Goal: Transaction & Acquisition: Purchase product/service

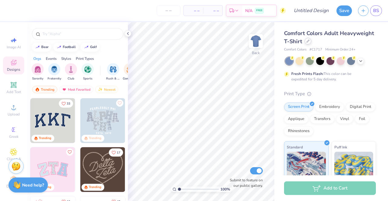
click at [311, 43] on div at bounding box center [307, 41] width 7 height 7
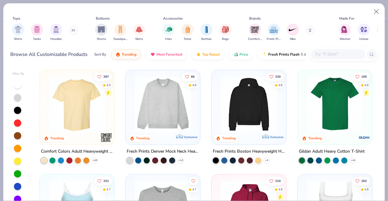
click at [323, 55] on input "text" at bounding box center [337, 54] width 47 height 7
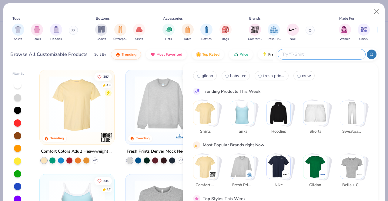
click at [350, 163] on img "Stack Card Button Bella + Canvas" at bounding box center [352, 167] width 24 height 24
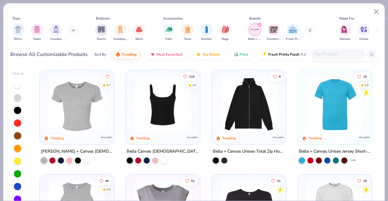
click at [66, 98] on img at bounding box center [77, 104] width 62 height 56
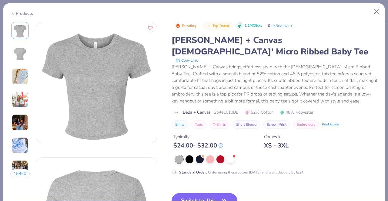
click at [210, 144] on div "Trending Top Rated 1.1M Clicks 0 0 Reviews Bella + Canvas Ladies' Micro Ribbed …" at bounding box center [274, 98] width 206 height 153
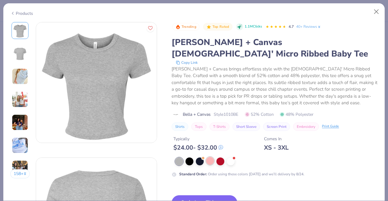
click at [211, 157] on div at bounding box center [210, 161] width 8 height 8
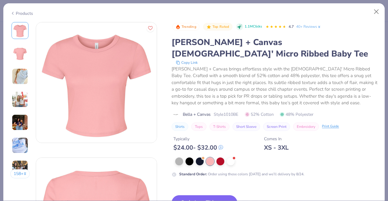
click at [206, 196] on button "Switch to This" at bounding box center [204, 203] width 66 height 15
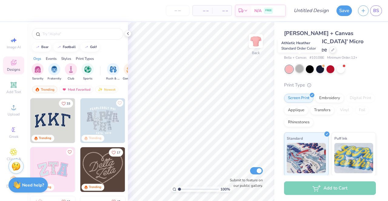
click at [299, 65] on div at bounding box center [299, 69] width 8 height 8
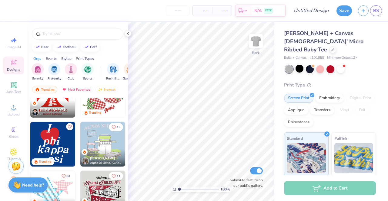
scroll to position [673, 0]
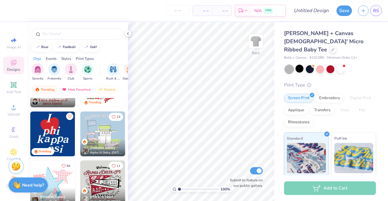
click at [106, 135] on img at bounding box center [102, 134] width 45 height 45
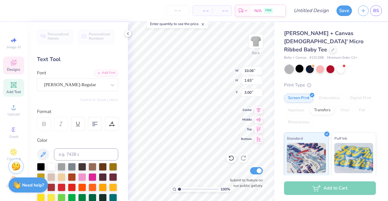
scroll to position [5, 3]
type textarea "ALPHA GAMMA DELTA"
type input "11.02"
type input "1.54"
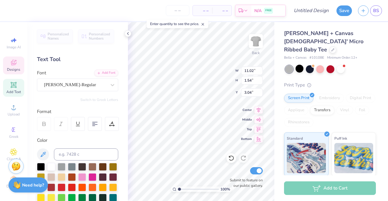
type input "3.04"
click at [217, 65] on div "100 % Back W 11.02 11.02 " H 1.54 1.54 " Y 3.04 3.04 " Center Middle Top Bottom…" at bounding box center [201, 111] width 146 height 179
type textarea "AGD"
type input "3.53"
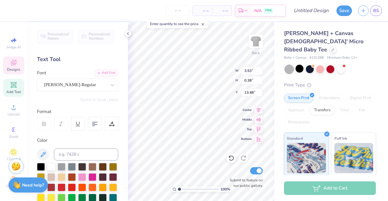
type input "0.38"
type input "13.48"
type textarea "2025"
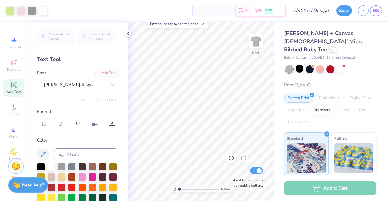
click at [332, 48] on icon at bounding box center [332, 49] width 3 height 3
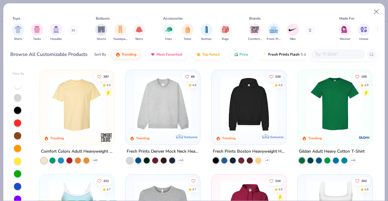
click at [326, 52] on input "text" at bounding box center [337, 54] width 47 height 7
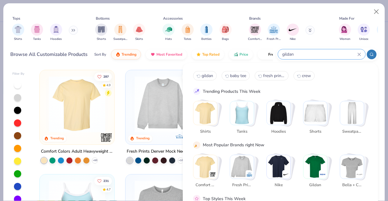
type input "gildan"
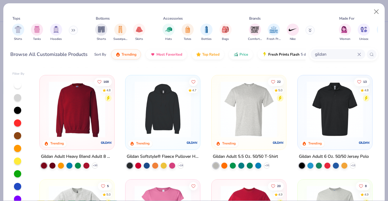
scroll to position [96, 0]
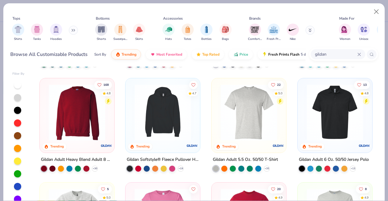
click at [70, 120] on img at bounding box center [77, 112] width 62 height 56
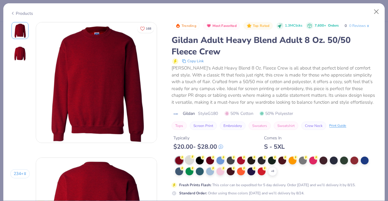
click at [187, 160] on div at bounding box center [189, 160] width 8 height 8
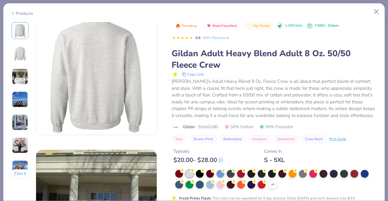
scroll to position [210, 0]
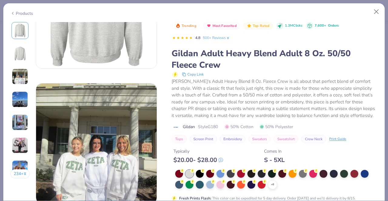
click at [359, 13] on div "Products" at bounding box center [193, 11] width 381 height 16
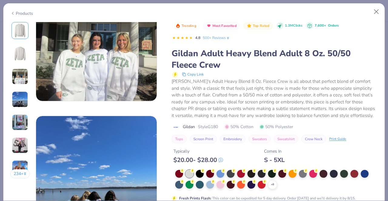
scroll to position [317, 0]
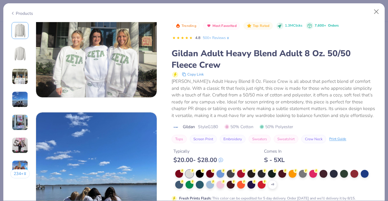
click at [325, 116] on div "Gildan's Adult Heavy Blend 8 Oz. Fleece Crew is all about that perfect blend of…" at bounding box center [274, 98] width 206 height 41
click at [190, 177] on div at bounding box center [189, 174] width 8 height 8
drag, startPoint x: 328, startPoint y: 186, endPoint x: 328, endPoint y: 157, distance: 28.5
click at [328, 157] on div "Trending Most Favorited Top Rated 1.3M Clicks 7,600+ Orders 4.8 500+ Reviews Gi…" at bounding box center [274, 116] width 206 height 188
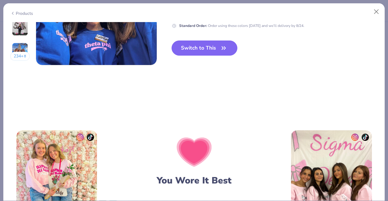
scroll to position [889, 0]
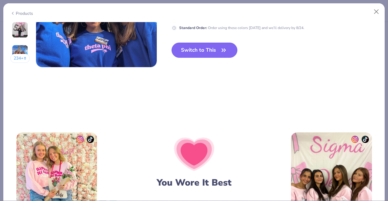
click at [219, 50] on icon "button" at bounding box center [223, 50] width 8 height 8
click at [211, 52] on button "Switch to This" at bounding box center [204, 50] width 66 height 15
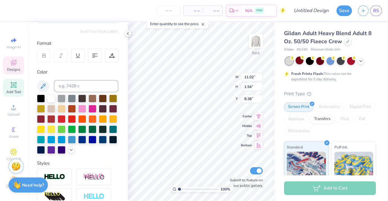
scroll to position [66, 0]
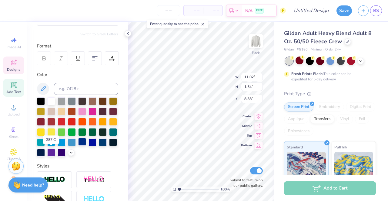
click at [78, 146] on div at bounding box center [82, 142] width 8 height 8
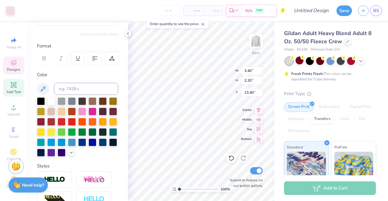
type input "3.40"
type input "2.20"
type input "13.40"
click at [11, 11] on div at bounding box center [10, 10] width 8 height 8
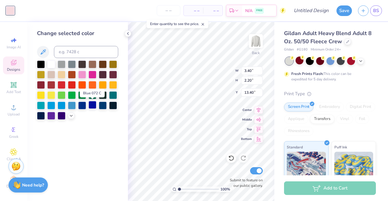
click at [90, 106] on div at bounding box center [92, 105] width 8 height 8
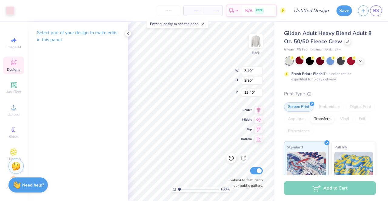
type input "4.46"
type input "1.44"
type input "16.22"
click at [11, 13] on div at bounding box center [10, 10] width 8 height 8
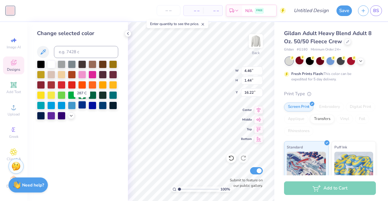
click at [83, 107] on div at bounding box center [82, 105] width 8 height 8
click at [82, 104] on div at bounding box center [82, 105] width 8 height 8
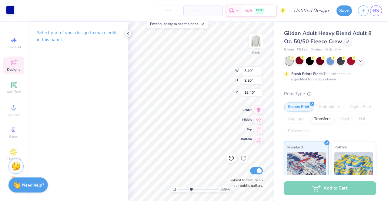
click at [10, 10] on div at bounding box center [10, 10] width 8 height 8
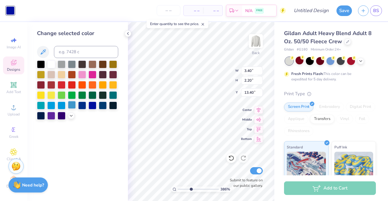
click at [72, 106] on div at bounding box center [72, 105] width 8 height 8
click at [82, 106] on div at bounding box center [82, 105] width 8 height 8
click at [93, 106] on div at bounding box center [92, 105] width 8 height 8
click at [81, 104] on div at bounding box center [82, 105] width 8 height 8
type input "3.86243150807209"
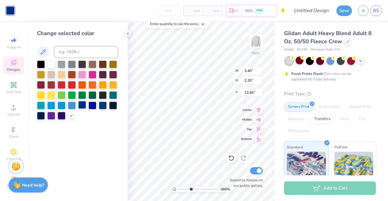
type input "4.46"
type input "1.44"
type input "16.22"
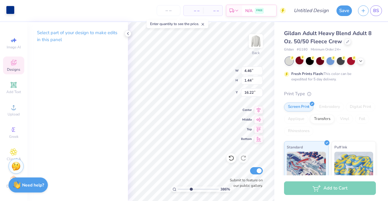
click at [9, 13] on div at bounding box center [10, 10] width 8 height 8
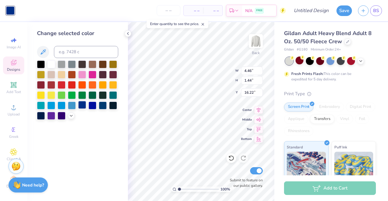
click at [82, 105] on div at bounding box center [82, 105] width 8 height 8
type input "1"
type input "11.02"
type input "10.79"
type input "8.38"
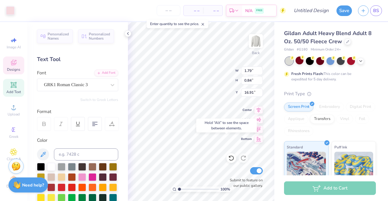
type input "16.91"
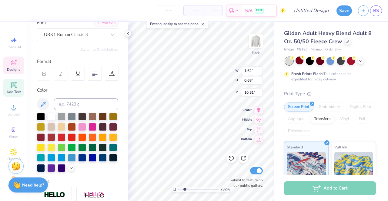
scroll to position [52, 0]
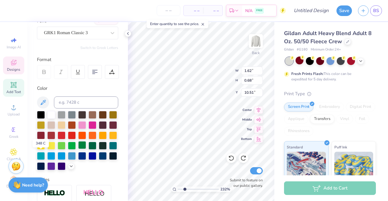
click at [78, 149] on div at bounding box center [82, 145] width 8 height 8
click at [45, 135] on div at bounding box center [41, 135] width 8 height 8
click at [42, 114] on div at bounding box center [41, 115] width 8 height 8
click at [69, 168] on icon at bounding box center [71, 165] width 5 height 5
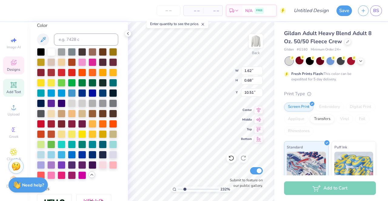
scroll to position [114, 0]
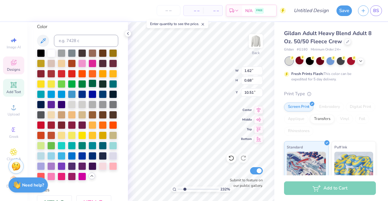
click at [88, 87] on div at bounding box center [92, 84] width 8 height 8
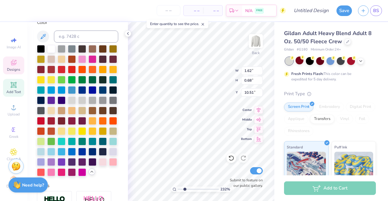
scroll to position [119, 0]
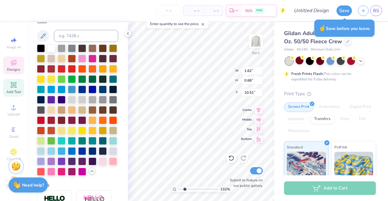
type input "2.31721031122812"
type input "11.02"
type input "1.54"
type input "8.38"
type input "2.31661946329257"
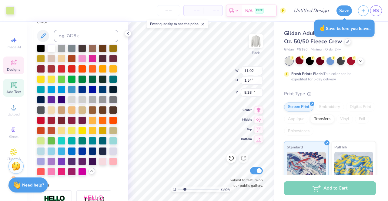
type input "6.02"
type input "1.41"
type input "12.13"
click at [131, 33] on div at bounding box center [127, 33] width 7 height 7
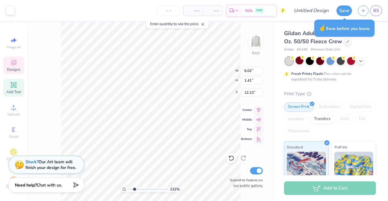
type input "2.31661946329257"
type input "4.32"
type input "1.56"
type input "14.56"
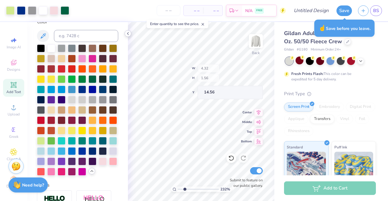
type input "2.31660547875328"
type input "1.79"
type input "0.84"
type input "16.38"
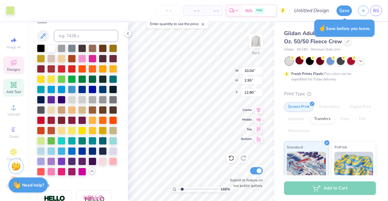
type input "1.67591972357794"
type input "12.80"
type input "1.67591972357794"
type input "6.02"
type input "1.41"
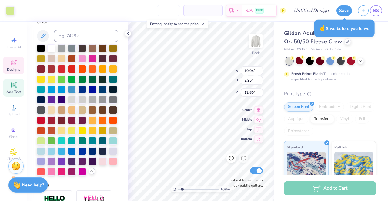
type input "12.13"
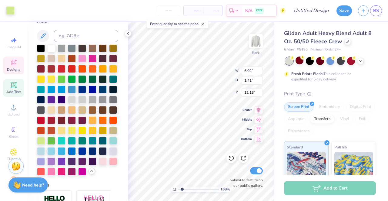
type input "1.67591972357794"
type input "11.57"
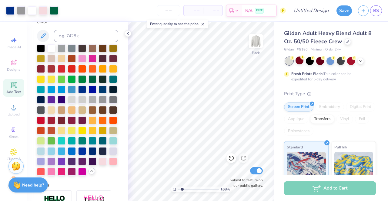
type input "1"
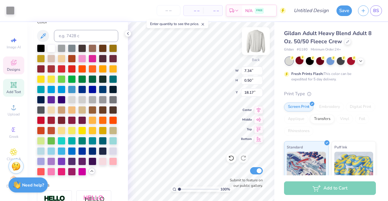
type input "7.34"
type input "0.50"
type input "18.17"
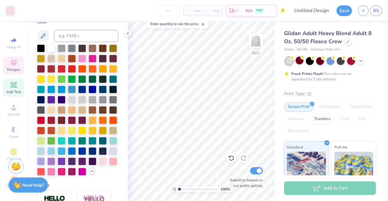
click at [12, 70] on span "Designs" at bounding box center [13, 69] width 13 height 5
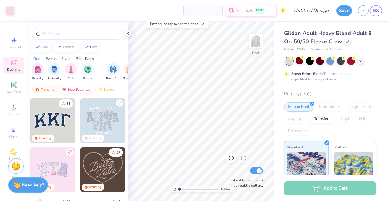
click at [74, 91] on div "Most Favorited" at bounding box center [76, 89] width 34 height 7
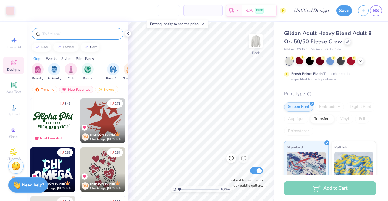
click at [93, 37] on div at bounding box center [77, 34] width 91 height 12
click at [89, 37] on input "text" at bounding box center [81, 34] width 78 height 6
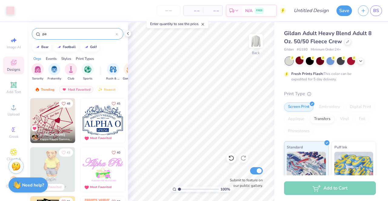
type input "p"
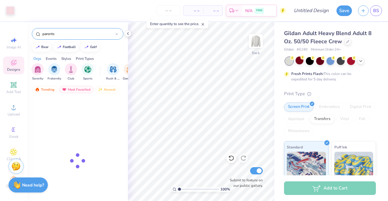
type input "parents"
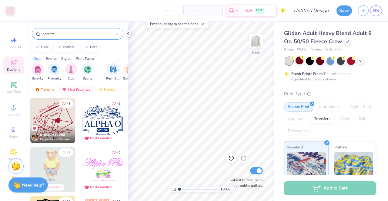
click at [117, 35] on icon at bounding box center [116, 34] width 2 height 2
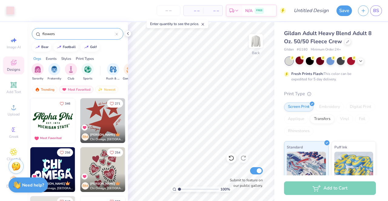
type input "flowers"
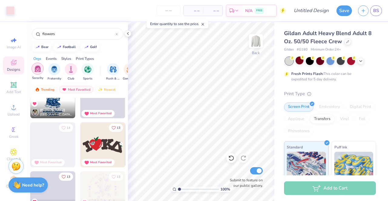
scroll to position [1108, 0]
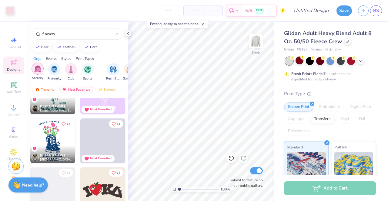
click at [37, 73] on div "filter for Sorority" at bounding box center [37, 69] width 12 height 12
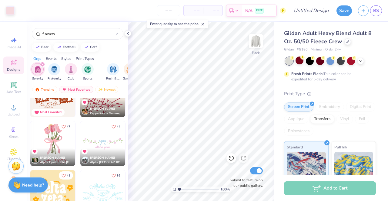
scroll to position [177, 0]
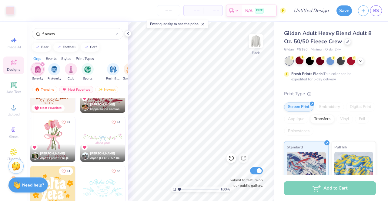
click at [60, 130] on img at bounding box center [52, 139] width 45 height 45
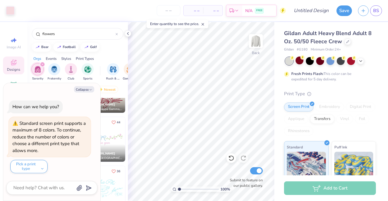
click at [87, 86] on div "Collapse How can we help you? Standard screen print supports a maximum of 8 col…" at bounding box center [51, 142] width 97 height 118
click at [88, 90] on button "Collapse" at bounding box center [84, 89] width 20 height 6
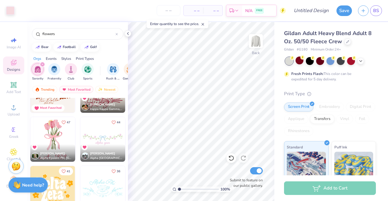
type textarea "x"
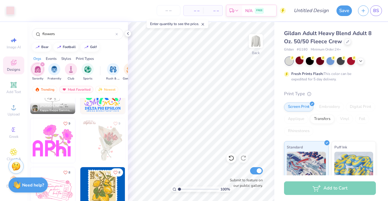
scroll to position [1701, 0]
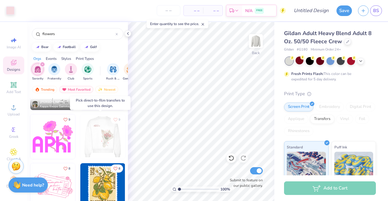
click at [106, 138] on div at bounding box center [102, 136] width 134 height 45
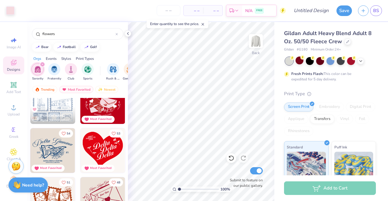
scroll to position [0, 0]
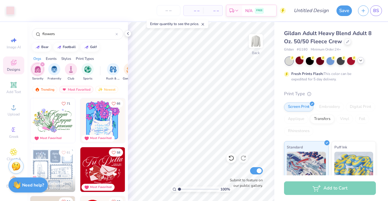
click at [360, 63] on div at bounding box center [360, 60] width 7 height 7
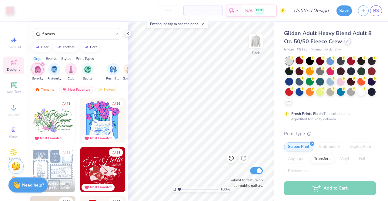
click at [348, 43] on div at bounding box center [347, 41] width 7 height 7
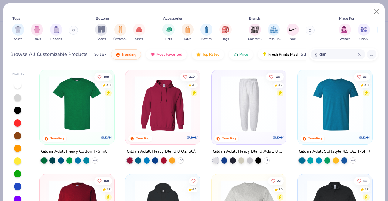
click at [334, 53] on input "gildan" at bounding box center [335, 54] width 43 height 7
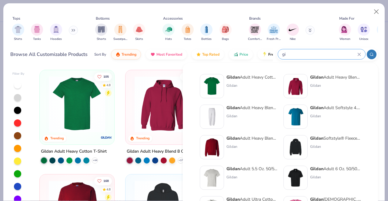
type input "g"
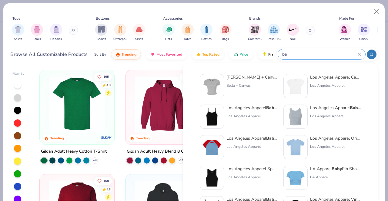
type input "b"
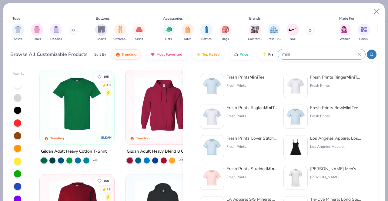
type input "mini"
click at [218, 89] on img at bounding box center [211, 86] width 19 height 19
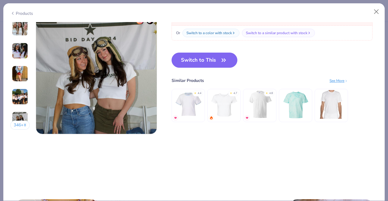
scroll to position [816, 0]
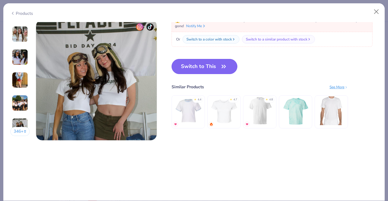
click at [224, 68] on icon "button" at bounding box center [223, 66] width 8 height 8
click at [194, 65] on button "Switch to This" at bounding box center [204, 66] width 66 height 15
click at [226, 67] on icon "button" at bounding box center [223, 66] width 8 height 8
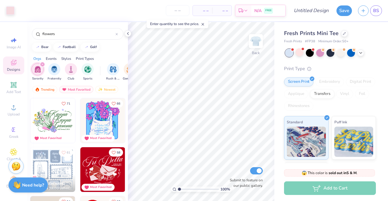
click at [50, 121] on img at bounding box center [52, 120] width 45 height 45
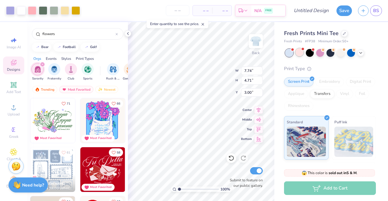
click at [300, 53] on div at bounding box center [299, 52] width 8 height 8
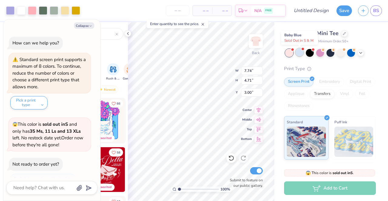
scroll to position [21, 0]
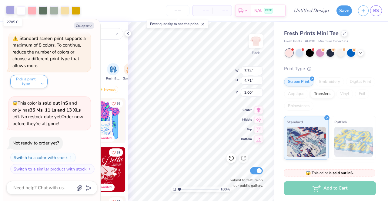
click at [11, 11] on div at bounding box center [10, 10] width 8 height 8
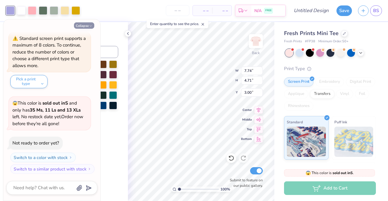
click at [87, 25] on button "Collapse" at bounding box center [84, 25] width 20 height 6
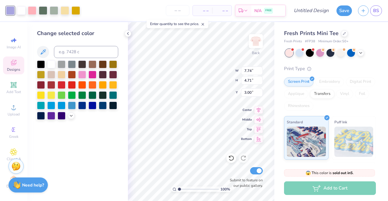
type textarea "x"
click at [83, 74] on div at bounding box center [82, 74] width 8 height 8
click at [91, 76] on div at bounding box center [92, 74] width 8 height 8
click at [70, 115] on polyline at bounding box center [71, 115] width 2 height 1
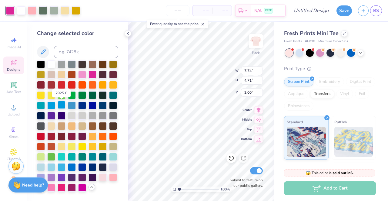
click at [61, 107] on div at bounding box center [62, 105] width 8 height 8
click at [50, 168] on div at bounding box center [51, 167] width 8 height 8
click at [41, 168] on div at bounding box center [41, 167] width 8 height 8
click at [41, 167] on div at bounding box center [41, 167] width 8 height 8
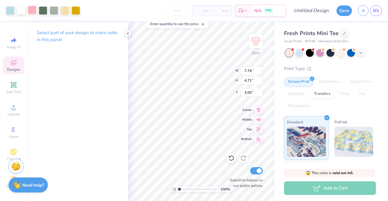
click at [31, 9] on div at bounding box center [32, 10] width 8 height 8
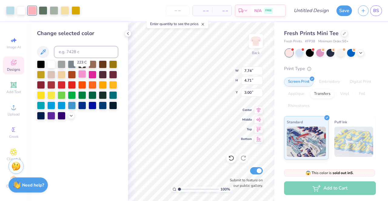
click at [82, 75] on div at bounding box center [82, 74] width 8 height 8
click at [61, 75] on div at bounding box center [62, 74] width 8 height 8
click at [71, 117] on icon at bounding box center [71, 115] width 5 height 5
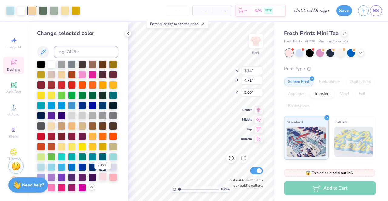
click at [103, 176] on div at bounding box center [103, 177] width 8 height 8
click at [52, 187] on div at bounding box center [51, 187] width 8 height 8
click at [41, 175] on div at bounding box center [41, 177] width 8 height 8
click at [82, 75] on div at bounding box center [82, 74] width 8 height 8
click at [44, 191] on div "Need help? Chat with us." at bounding box center [27, 185] width 39 height 15
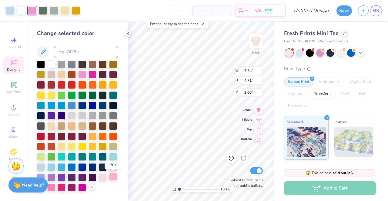
click at [113, 178] on div at bounding box center [113, 177] width 8 height 8
click at [53, 190] on div at bounding box center [51, 187] width 8 height 8
click at [53, 75] on div at bounding box center [51, 74] width 8 height 8
click at [84, 74] on div at bounding box center [82, 74] width 8 height 8
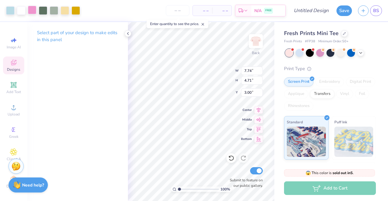
click at [31, 11] on div at bounding box center [32, 10] width 8 height 8
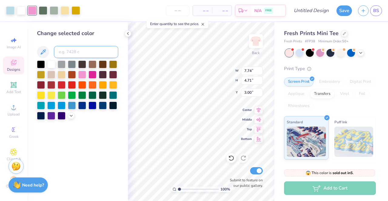
click at [74, 54] on input at bounding box center [86, 52] width 64 height 12
type input "light pink"
click at [72, 117] on icon at bounding box center [71, 115] width 5 height 5
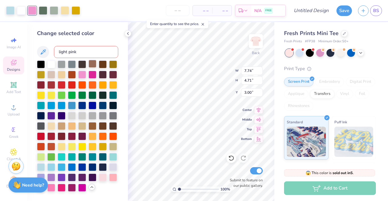
click at [93, 64] on div at bounding box center [92, 64] width 8 height 8
click at [81, 75] on div at bounding box center [82, 74] width 8 height 8
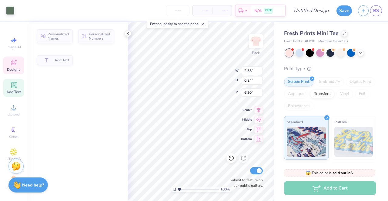
type input "2.38"
type input "0.24"
type input "6.90"
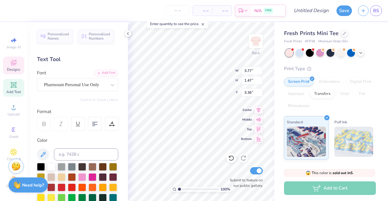
scroll to position [5, 1]
type textarea "Alpha"
click at [128, 35] on icon at bounding box center [127, 33] width 5 height 5
type textarea "Alpha"
type input "3.72"
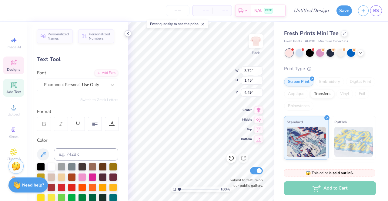
type input "1.45"
type input "4.49"
type textarea "Gamma"
type input "3.68"
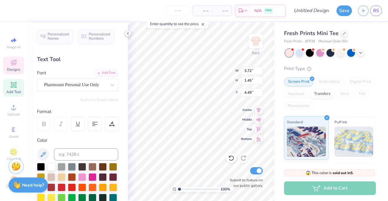
type input "1.40"
type input "5.61"
type textarea "delta"
type input "3.71"
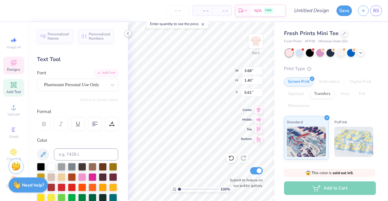
type input "1.42"
type input "4.51"
type textarea "gamma"
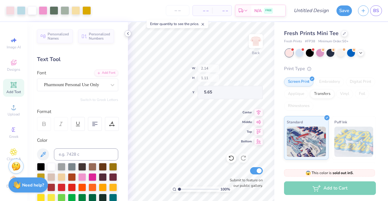
type input "5.65"
type input "3.42083527169389"
type input "5.00"
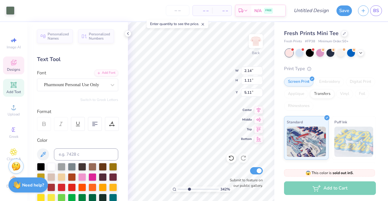
type input "3.42083527169389"
type input "5.11"
type input "3.42083527169389"
type input "5.65"
drag, startPoint x: 189, startPoint y: 190, endPoint x: 171, endPoint y: 192, distance: 18.2
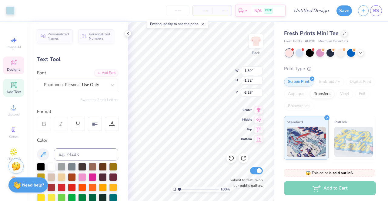
type input "1"
click at [178, 192] on input "range" at bounding box center [198, 189] width 41 height 5
click at [302, 50] on div at bounding box center [302, 49] width 2 height 2
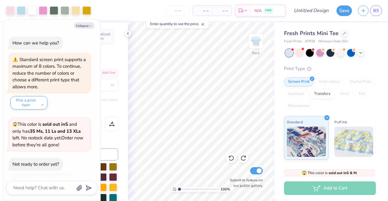
scroll to position [107, 0]
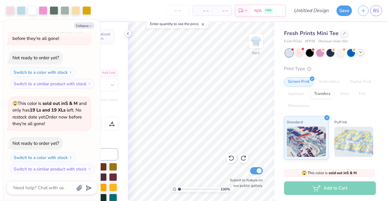
click at [360, 54] on icon at bounding box center [360, 52] width 5 height 5
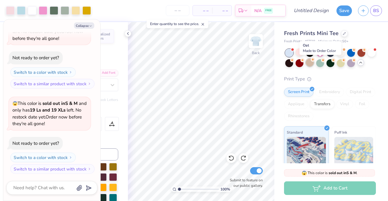
click at [313, 64] on div at bounding box center [309, 63] width 8 height 8
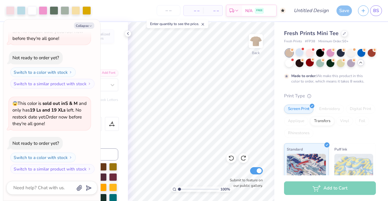
scroll to position [157, 0]
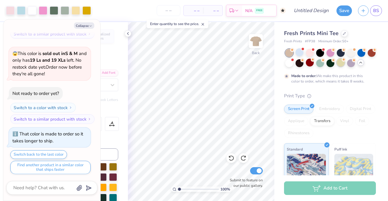
click at [344, 65] on div at bounding box center [340, 63] width 8 height 8
click at [344, 64] on div at bounding box center [340, 63] width 8 height 8
click at [344, 63] on div at bounding box center [340, 63] width 8 height 8
click at [293, 62] on div at bounding box center [289, 63] width 8 height 8
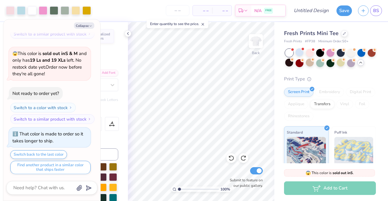
scroll to position [272, 0]
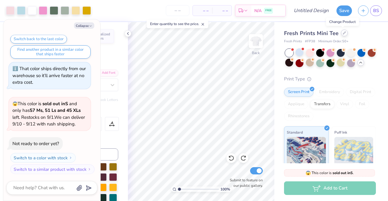
click at [343, 35] on div at bounding box center [344, 33] width 7 height 7
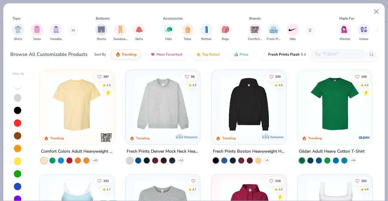
type textarea "x"
click at [332, 52] on input "text" at bounding box center [337, 54] width 47 height 7
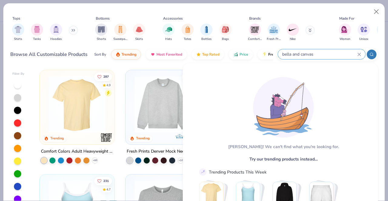
type input "bella and canvas"
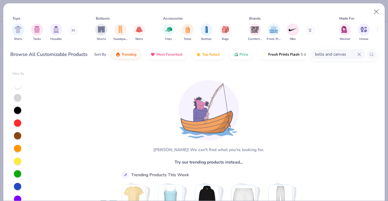
click at [330, 54] on input "bella and canvas" at bounding box center [335, 54] width 43 height 7
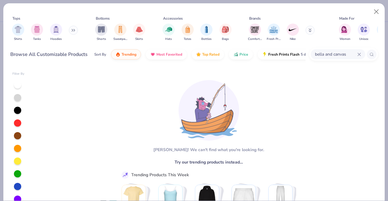
drag, startPoint x: 384, startPoint y: 84, endPoint x: 383, endPoint y: 102, distance: 18.3
click at [383, 102] on div "Tops Shirts Tanks Hoodies Bottoms Shorts Sweatpants Skirts Accessories Hats Tot…" at bounding box center [194, 100] width 388 height 201
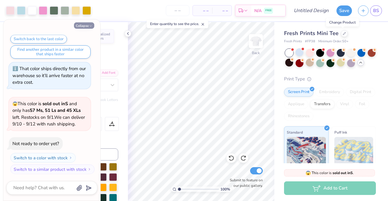
click at [89, 27] on icon "button" at bounding box center [91, 26] width 4 height 4
type textarea "x"
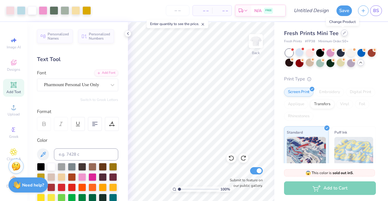
click at [342, 34] on icon at bounding box center [343, 32] width 3 height 3
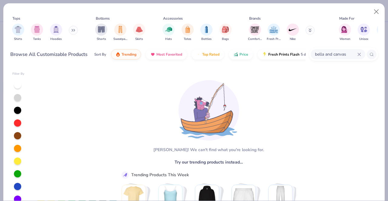
click at [327, 53] on input "bella and canvas" at bounding box center [335, 54] width 43 height 7
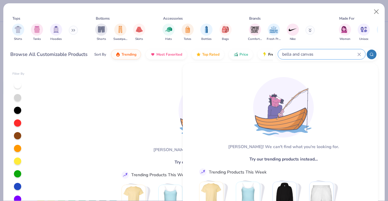
click at [358, 53] on icon at bounding box center [359, 55] width 4 height 4
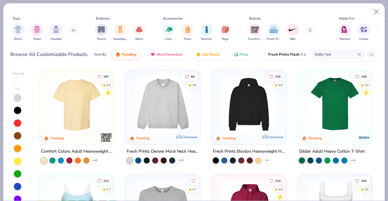
type input "baby tee"
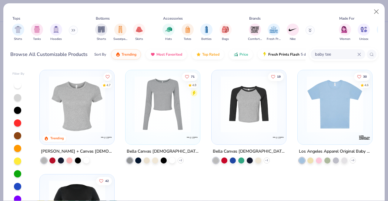
click at [84, 99] on img at bounding box center [77, 104] width 62 height 56
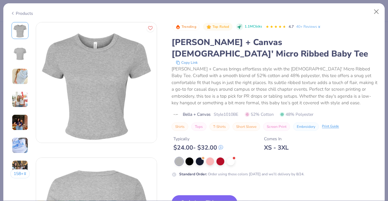
click at [209, 196] on button "Switch to This" at bounding box center [204, 203] width 66 height 15
click at [221, 199] on icon "button" at bounding box center [223, 203] width 8 height 8
click at [216, 196] on button "Switch to This" at bounding box center [204, 203] width 66 height 15
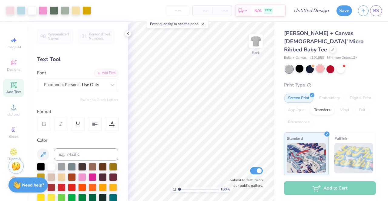
click at [323, 65] on div at bounding box center [320, 69] width 8 height 8
click at [297, 65] on div at bounding box center [299, 69] width 8 height 8
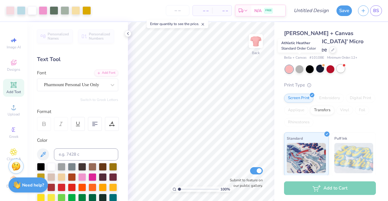
click at [342, 65] on div at bounding box center [340, 69] width 8 height 8
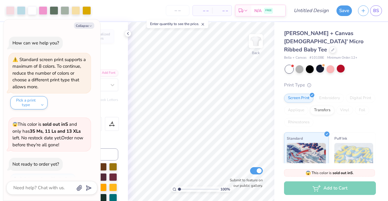
scroll to position [351, 0]
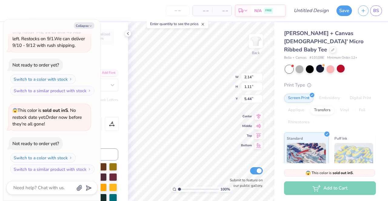
type textarea "x"
type input "3.37"
type input "3.14"
type input "3.47"
type textarea "x"
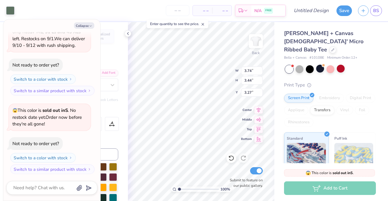
type input "3.97"
type input "3.92"
type input "2.79"
type textarea "x"
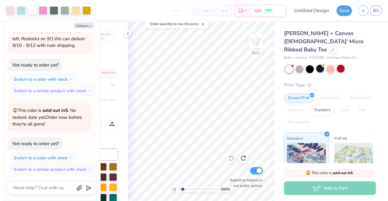
type input "1.79927074583272"
type textarea "x"
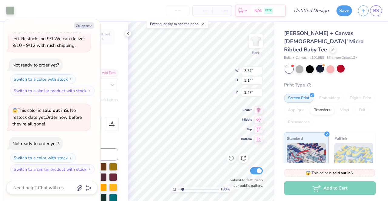
type input "1.79927074583272"
type textarea "x"
type input "2.22"
type input "2.67"
type input "2.79"
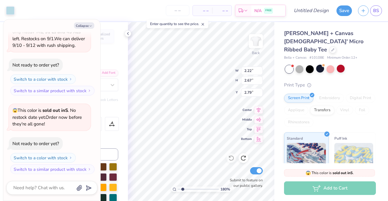
type input "1.79927074583272"
type textarea "x"
type input "3.44"
type input "1.55"
type input "3.11"
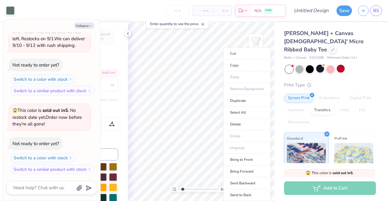
type input "1.79927074583272"
type textarea "x"
type input "1"
click at [245, 109] on li "Select All" at bounding box center [247, 113] width 48 height 12
type textarea "x"
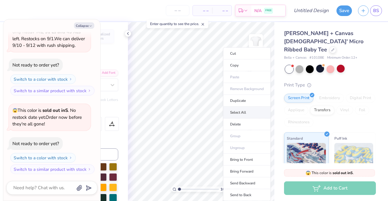
type input "7.46"
type input "9.27"
type input "2.79"
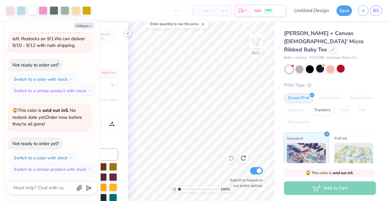
click at [128, 34] on icon at bounding box center [127, 33] width 5 height 5
type textarea "x"
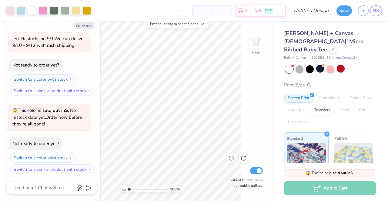
click at [202, 26] on icon at bounding box center [202, 24] width 4 height 4
type input "1"
click at [87, 25] on button "Collapse" at bounding box center [84, 25] width 20 height 6
type textarea "x"
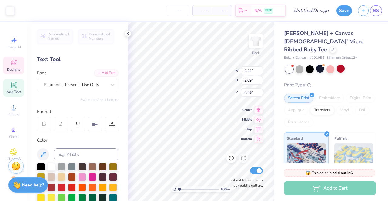
type input "2.14"
type input "1.11"
type input "5.44"
type input "2.46"
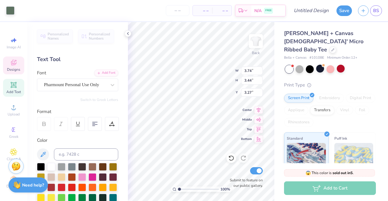
type input "4.97"
type input "1.39"
type input "1.32"
type input "6.07"
type input "2.86"
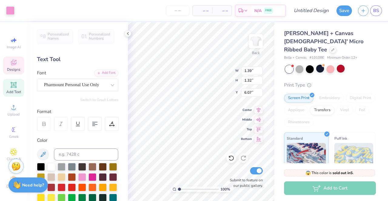
type input "2.97"
type input "4.52"
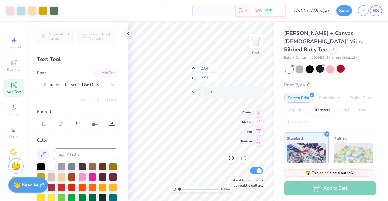
type input "2.22"
type input "2.67"
type input "2.79"
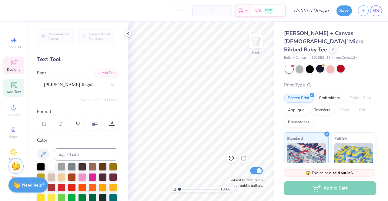
click at [12, 65] on icon at bounding box center [13, 62] width 7 height 7
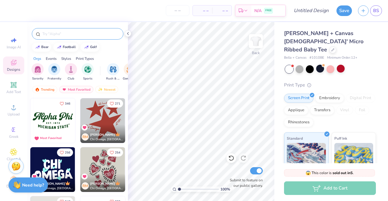
click at [58, 35] on input "text" at bounding box center [81, 34] width 78 height 6
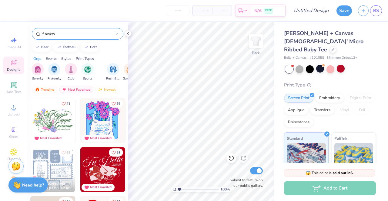
type input "flowers"
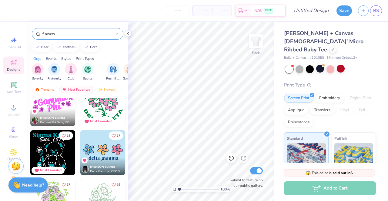
scroll to position [0, 0]
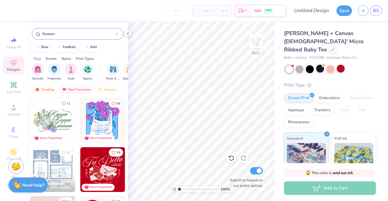
click at [117, 35] on icon at bounding box center [117, 34] width 2 height 2
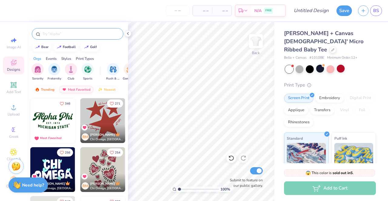
click at [62, 89] on img at bounding box center [64, 89] width 5 height 4
click at [38, 73] on div "filter for Sorority" at bounding box center [37, 69] width 12 height 12
click at [80, 86] on div "Most Favorited" at bounding box center [76, 89] width 34 height 7
click at [107, 88] on div "Newest" at bounding box center [106, 89] width 23 height 7
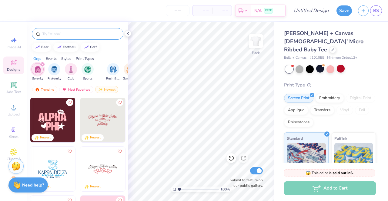
scroll to position [2295, 0]
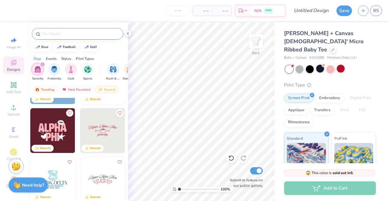
click at [60, 130] on img at bounding box center [52, 130] width 45 height 45
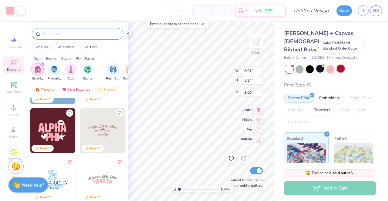
click at [342, 65] on div at bounding box center [340, 69] width 8 height 8
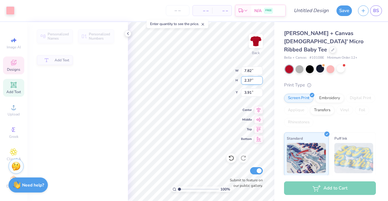
type input "7.82"
type input "2.37"
type input "3.91"
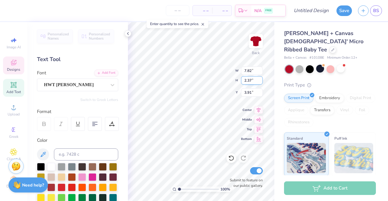
scroll to position [5, 1]
type textarea "ALpha"
type input "3.76"
type input "6.47"
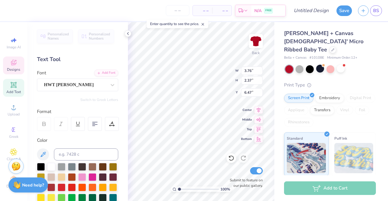
type textarea "GAm"
click at [107, 81] on div at bounding box center [112, 85] width 11 height 11
click at [109, 87] on icon at bounding box center [112, 85] width 6 height 6
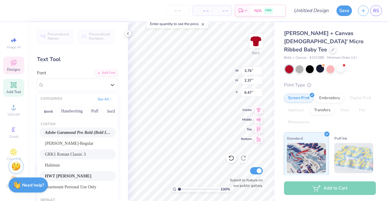
type input "7.82"
type input "3.91"
click at [100, 150] on div "GRK1 Roman Classic 3" at bounding box center [77, 155] width 76 height 10
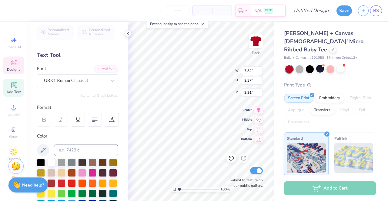
scroll to position [6, 0]
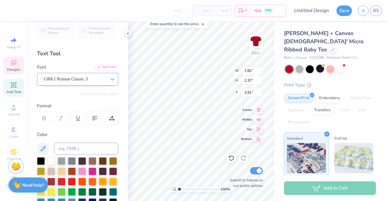
click at [108, 75] on div at bounding box center [112, 79] width 11 height 11
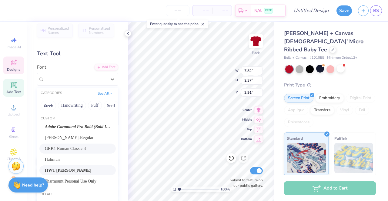
click at [88, 169] on div "HWT Artz" at bounding box center [77, 170] width 65 height 6
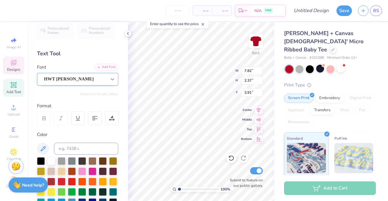
click at [110, 79] on icon at bounding box center [112, 79] width 6 height 6
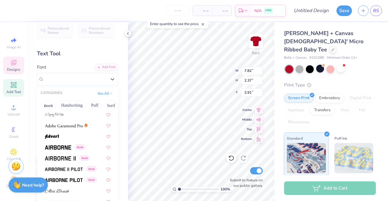
scroll to position [171, 0]
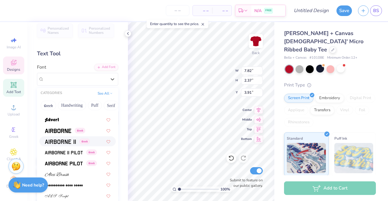
click at [68, 144] on span at bounding box center [60, 141] width 31 height 6
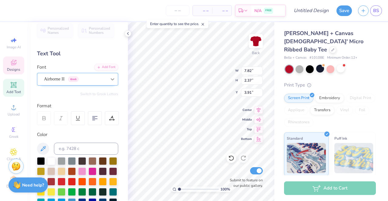
click at [110, 80] on icon at bounding box center [112, 79] width 6 height 6
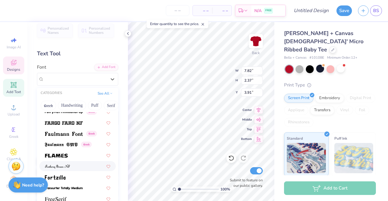
scroll to position [0, 0]
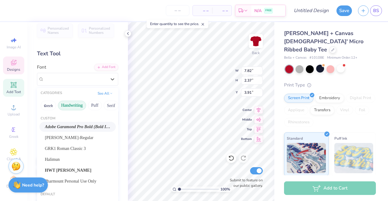
click at [67, 107] on button "Handwriting" at bounding box center [72, 106] width 28 height 10
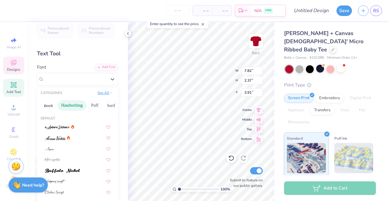
click at [104, 94] on button "See All" at bounding box center [105, 93] width 19 height 6
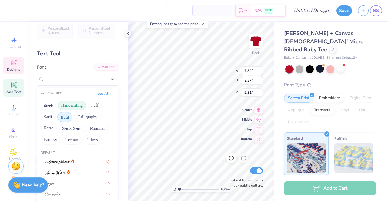
click at [63, 116] on button "Bold" at bounding box center [64, 117] width 15 height 10
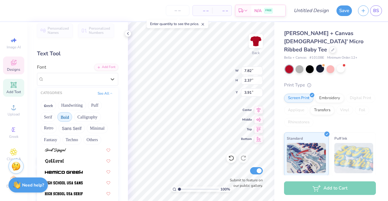
scroll to position [290, 0]
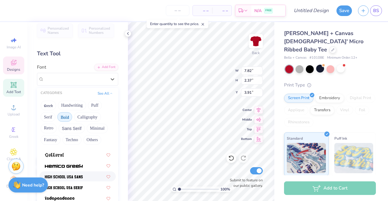
click at [79, 172] on div at bounding box center [77, 177] width 76 height 10
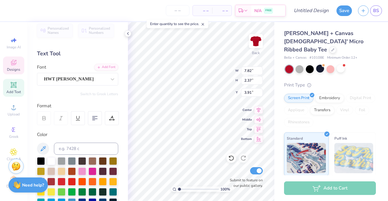
type input "5.40"
type input "2.40"
type input "6.46"
click at [110, 75] on div at bounding box center [112, 79] width 11 height 11
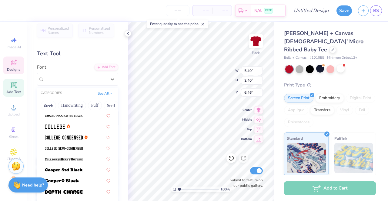
scroll to position [61, 0]
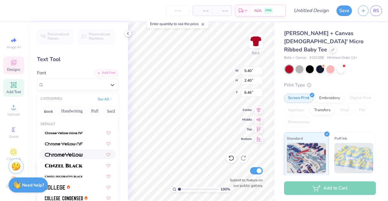
scroll to position [5, 1]
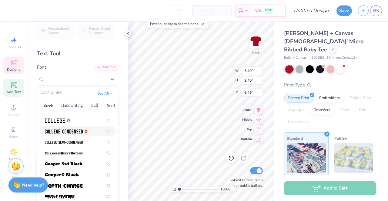
click at [79, 132] on img at bounding box center [64, 132] width 38 height 4
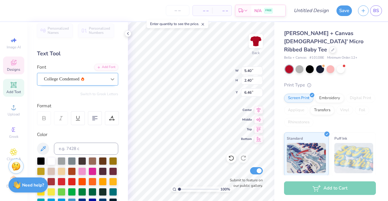
click at [111, 78] on icon at bounding box center [112, 79] width 6 height 6
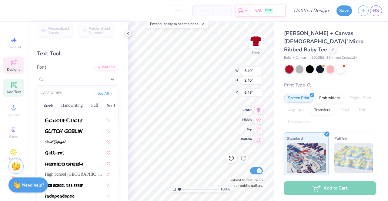
scroll to position [263, 0]
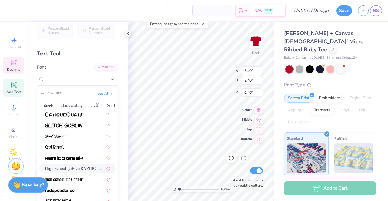
click at [89, 167] on div "High School USA Sans" at bounding box center [77, 169] width 65 height 6
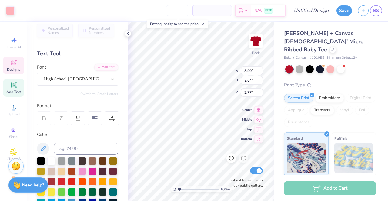
type input "8.90"
type input "2.64"
type input "3.77"
type input "8.90"
type input "2.64"
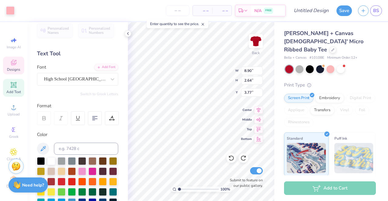
type input "3.77"
type input "5.39"
type input "6.34"
type input "8.90"
type input "3.77"
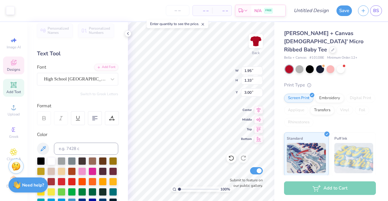
type input "1.95"
type input "1.33"
type input "3.00"
type input "1.52"
type input "1.47"
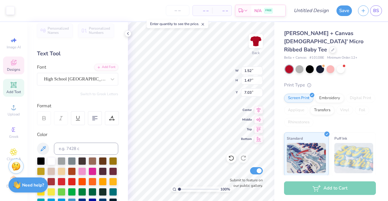
type input "7.03"
type input "2.38"
type input "2.27"
type input "6.39"
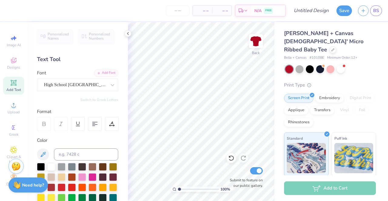
scroll to position [0, 0]
click at [12, 66] on div "Designs" at bounding box center [13, 66] width 21 height 18
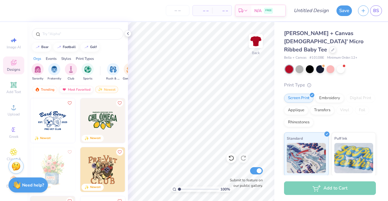
click at [78, 89] on div "Most Favorited" at bounding box center [76, 89] width 34 height 7
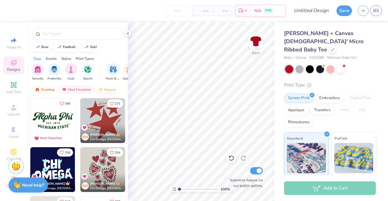
click at [110, 91] on div "Newest" at bounding box center [106, 89] width 23 height 7
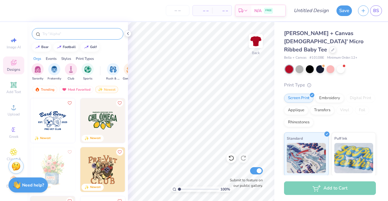
click at [106, 32] on input "text" at bounding box center [81, 34] width 78 height 6
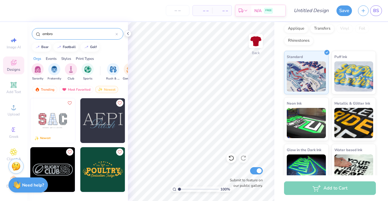
scroll to position [85, 0]
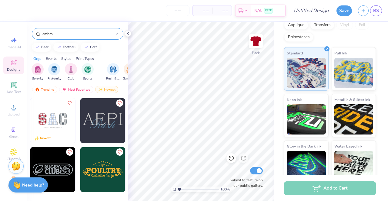
type input "embro"
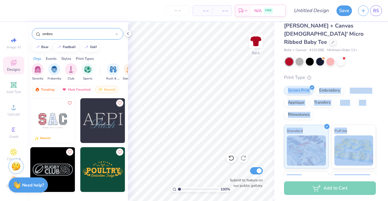
scroll to position [0, 0]
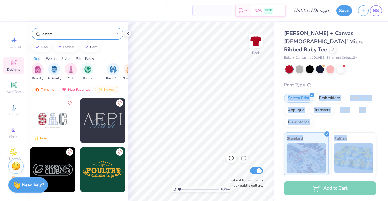
drag, startPoint x: 387, startPoint y: 125, endPoint x: 385, endPoint y: 70, distance: 54.8
click at [385, 70] on div "Bella + Canvas Ladies' Micro Ribbed Baby Tee Bella + Canvas # 1010BE Minimum Or…" at bounding box center [331, 98] width 114 height 153
click at [356, 73] on div "Bella + Canvas Ladies' Micro Ribbed Baby Tee Bella + Canvas # 1010BE Minimum Or…" at bounding box center [330, 149] width 92 height 240
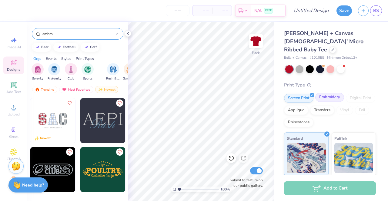
click at [331, 93] on div "Embroidery" at bounding box center [329, 97] width 29 height 9
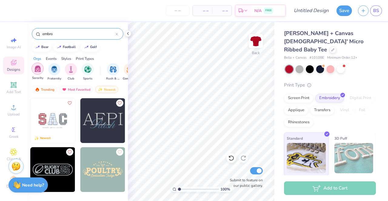
click at [35, 70] on img "filter for Sorority" at bounding box center [37, 68] width 7 height 7
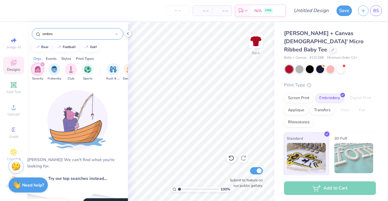
click at [42, 69] on div "filter for Sorority" at bounding box center [37, 69] width 12 height 12
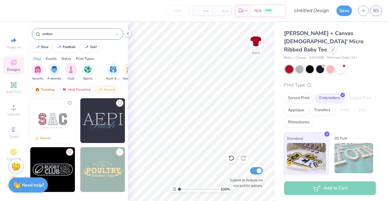
click at [45, 89] on div "Trending" at bounding box center [44, 89] width 25 height 7
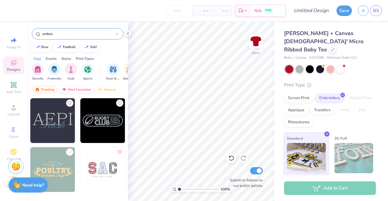
click at [71, 88] on div "Most Favorited" at bounding box center [76, 89] width 34 height 7
click at [114, 37] on input "embro" at bounding box center [79, 34] width 74 height 6
click at [117, 33] on icon at bounding box center [117, 34] width 2 height 2
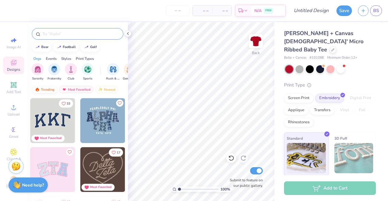
click at [47, 92] on div "Trending" at bounding box center [44, 89] width 25 height 7
click at [49, 109] on img at bounding box center [52, 120] width 45 height 45
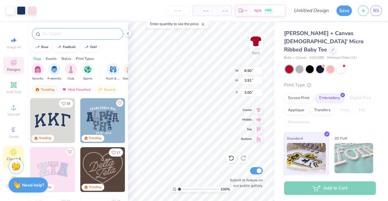
click at [7, 151] on div "Clipart & logos" at bounding box center [13, 157] width 21 height 23
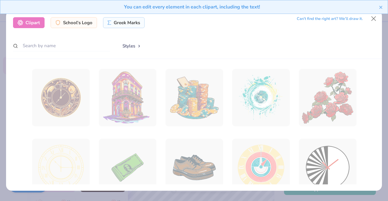
click at [373, 17] on div "You can edit every element in each clipart, including the text!" at bounding box center [194, 9] width 388 height 18
click at [374, 17] on div "You can edit every element in each clipart, including the text!" at bounding box center [194, 9] width 388 height 18
click at [374, 20] on button "Close" at bounding box center [374, 19] width 12 height 12
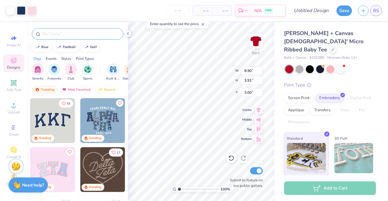
scroll to position [7, 0]
click at [9, 173] on div "Stuck? Our Art team will finish your design for free." at bounding box center [15, 166] width 15 height 15
click at [8, 174] on div "Stuck? Our Art team will finish your design for free." at bounding box center [15, 166] width 15 height 15
click at [11, 175] on icon at bounding box center [14, 177] width 6 height 4
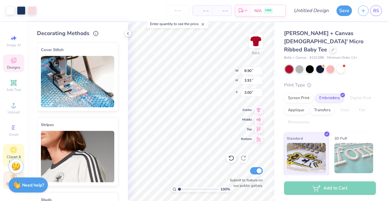
click at [13, 147] on icon at bounding box center [13, 150] width 7 height 7
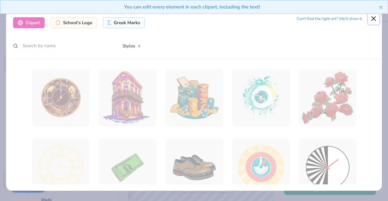
click at [370, 19] on button "Close" at bounding box center [374, 19] width 12 height 12
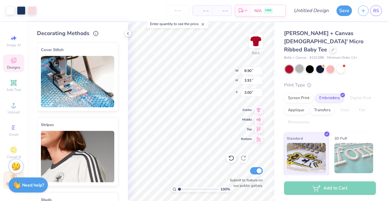
click at [300, 65] on div at bounding box center [299, 69] width 8 height 8
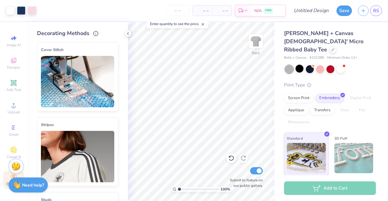
click at [377, 68] on div "Bella + Canvas Ladies' Micro Ribbed Baby Tee Bella + Canvas # 1010BE Minimum Or…" at bounding box center [331, 122] width 114 height 201
click at [129, 33] on icon at bounding box center [127, 33] width 5 height 5
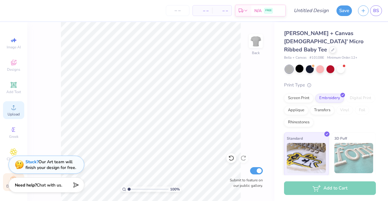
click at [13, 114] on span "Upload" at bounding box center [14, 114] width 12 height 5
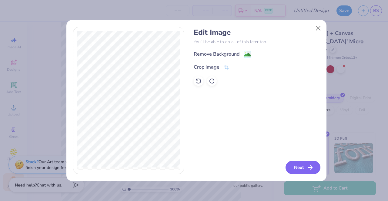
click at [312, 169] on icon "button" at bounding box center [309, 167] width 7 height 7
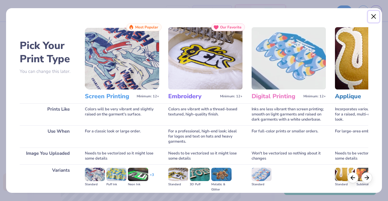
click at [375, 17] on button "Close" at bounding box center [374, 17] width 12 height 12
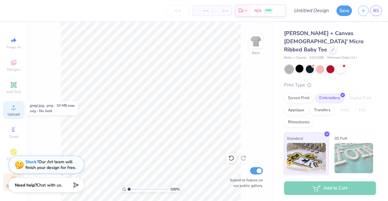
click at [13, 113] on span "Upload" at bounding box center [14, 114] width 12 height 5
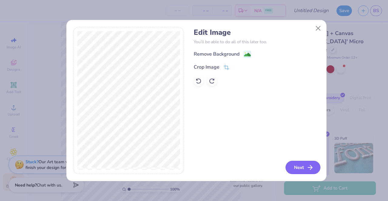
click at [300, 168] on button "Next" at bounding box center [302, 167] width 35 height 13
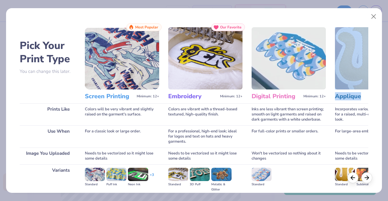
drag, startPoint x: 380, startPoint y: 61, endPoint x: 380, endPoint y: 90, distance: 29.7
click at [380, 90] on div "Pick Your Print Type You can change this later. Prints Like Use When Image You …" at bounding box center [193, 99] width 375 height 188
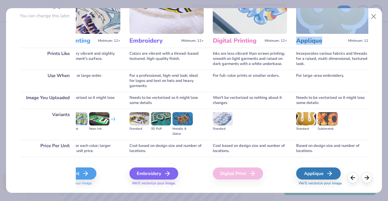
scroll to position [70, 0]
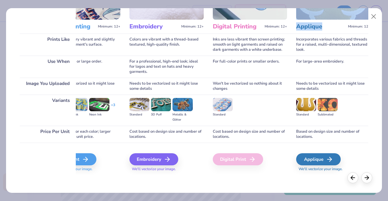
click at [159, 158] on div "Embroidery" at bounding box center [153, 159] width 49 height 12
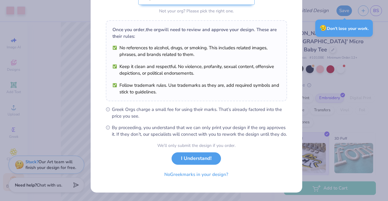
scroll to position [81, 0]
click at [201, 176] on button "No Greek marks in your design?" at bounding box center [196, 173] width 74 height 12
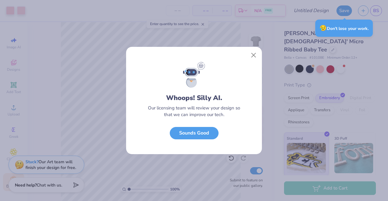
scroll to position [0, 0]
click at [251, 58] on button "Close" at bounding box center [254, 56] width 12 height 12
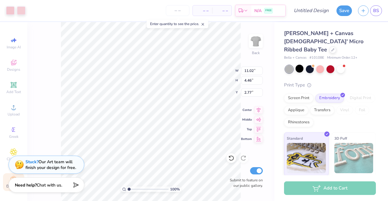
type input "3.00"
click at [54, 69] on div "100 % Back W 11.02 11.02 " H 4.46 4.46 " Y 3.00 3.00 " Center Middle Top Bottom…" at bounding box center [150, 111] width 247 height 179
click at [15, 136] on span "Greek" at bounding box center [13, 136] width 9 height 5
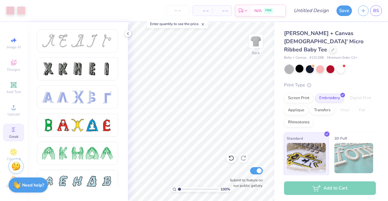
drag, startPoint x: 22, startPoint y: 51, endPoint x: 23, endPoint y: 45, distance: 5.3
click at [23, 45] on div "Image AI Designs Add Text Upload Greek Clipart & logos Decorate" at bounding box center [13, 111] width 27 height 179
click at [11, 14] on div at bounding box center [10, 10] width 8 height 8
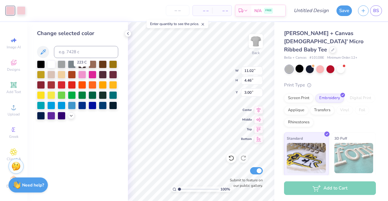
click at [81, 73] on div at bounding box center [82, 75] width 8 height 8
click at [72, 116] on icon at bounding box center [71, 115] width 5 height 5
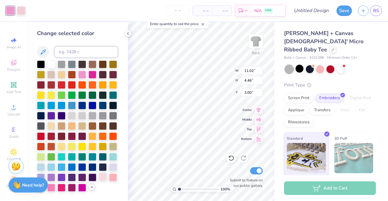
click at [104, 178] on div at bounding box center [103, 177] width 8 height 8
click at [22, 13] on div at bounding box center [21, 10] width 8 height 8
click at [103, 177] on div at bounding box center [103, 177] width 8 height 8
click at [103, 176] on div at bounding box center [103, 177] width 8 height 8
click at [12, 91] on span "Add Text" at bounding box center [13, 92] width 15 height 5
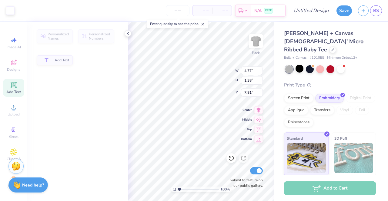
type input "4.77"
type input "1.38"
type input "7.81"
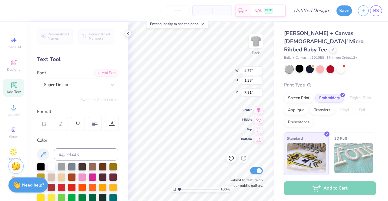
type input "11.02"
type input "4.46"
type input "3.00"
click at [109, 84] on icon at bounding box center [112, 85] width 6 height 6
type input "s"
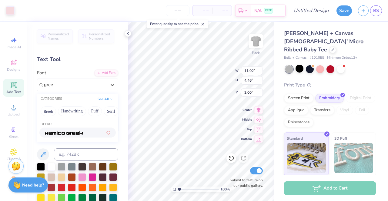
click at [87, 134] on div at bounding box center [77, 133] width 65 height 6
type input "gree"
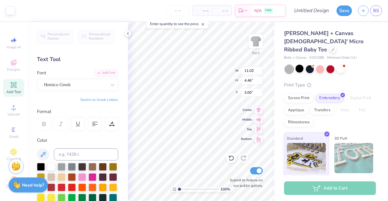
type input "5.01"
type input "0.99"
type input "8.01"
type textarea "AGD"
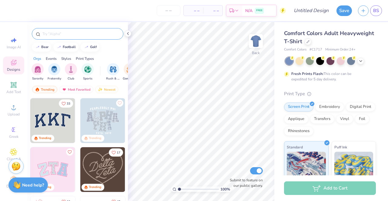
click at [70, 34] on input "text" at bounding box center [81, 34] width 78 height 6
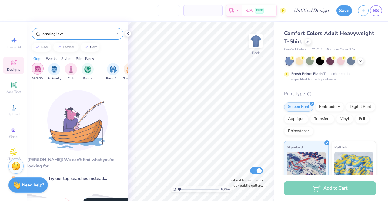
type input "sending love"
click at [37, 71] on img "filter for Sorority" at bounding box center [37, 68] width 7 height 7
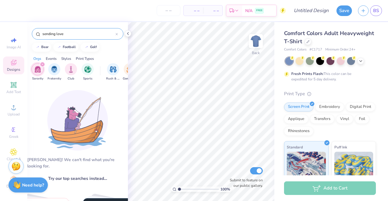
click at [76, 35] on input "sending love" at bounding box center [79, 34] width 74 height 6
click at [114, 34] on input "sending love" at bounding box center [79, 34] width 74 height 6
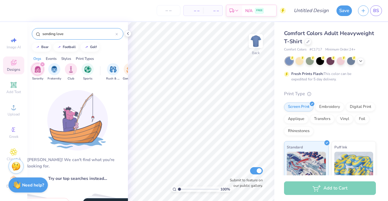
click at [118, 34] on div "sending love" at bounding box center [77, 34] width 91 height 12
click at [117, 34] on icon at bounding box center [116, 34] width 2 height 2
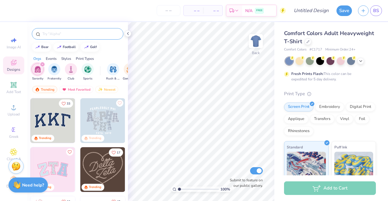
click at [111, 35] on input "text" at bounding box center [81, 34] width 78 height 6
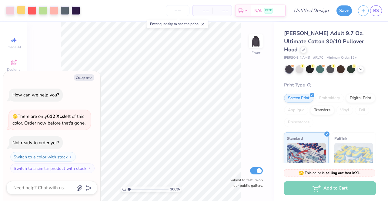
click at [22, 12] on div at bounding box center [21, 10] width 8 height 8
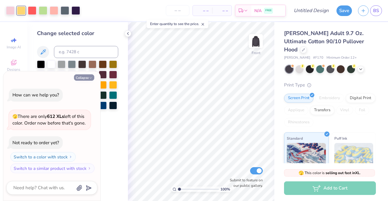
click at [91, 76] on icon "button" at bounding box center [91, 78] width 4 height 4
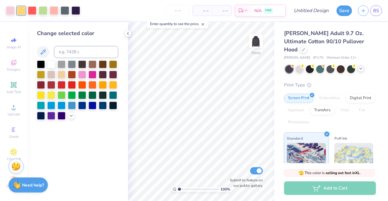
click at [361, 66] on icon at bounding box center [360, 68] width 5 height 5
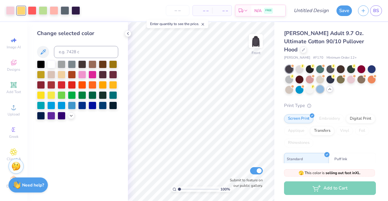
click at [324, 85] on div at bounding box center [320, 89] width 8 height 8
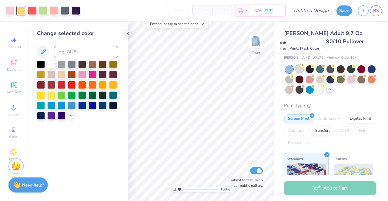
click at [300, 65] on div at bounding box center [299, 69] width 8 height 8
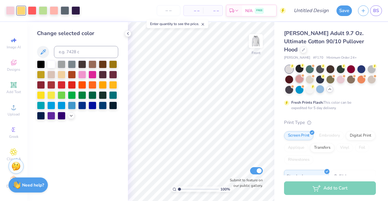
click at [303, 75] on div at bounding box center [299, 79] width 8 height 8
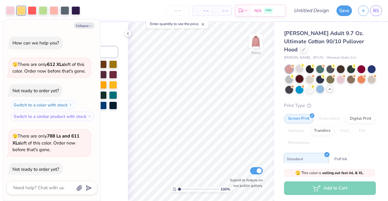
scroll to position [33, 0]
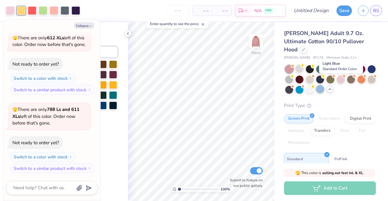
click at [324, 85] on div at bounding box center [320, 89] width 8 height 8
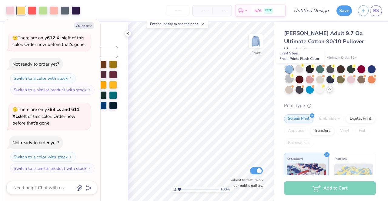
click at [293, 75] on div at bounding box center [289, 79] width 8 height 8
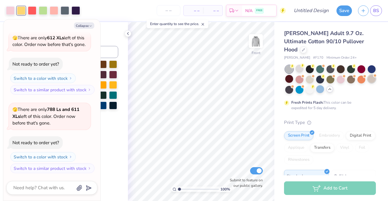
click at [367, 81] on div at bounding box center [371, 79] width 8 height 8
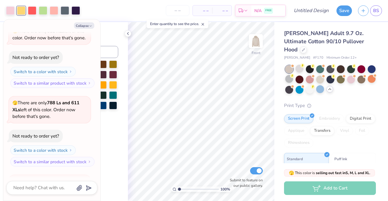
scroll to position [112, 0]
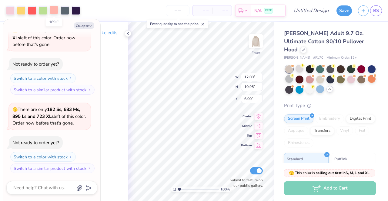
click at [54, 12] on div at bounding box center [54, 10] width 8 height 8
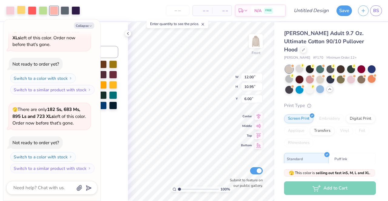
click at [22, 11] on div at bounding box center [21, 10] width 8 height 8
click at [87, 27] on button "Collapse" at bounding box center [84, 25] width 20 height 6
type textarea "x"
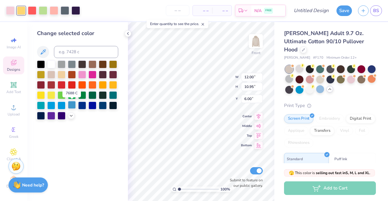
click at [71, 106] on div at bounding box center [72, 105] width 8 height 8
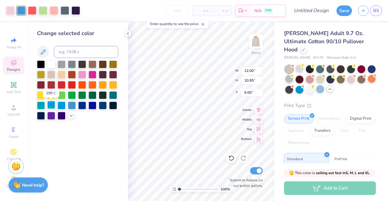
click at [51, 106] on div at bounding box center [51, 105] width 8 height 8
click at [71, 116] on polyline at bounding box center [71, 115] width 2 height 1
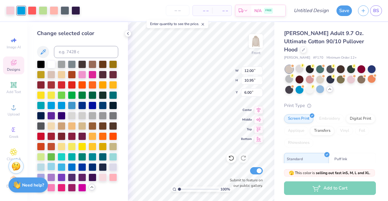
click at [53, 167] on div at bounding box center [51, 167] width 8 height 8
click at [62, 167] on div at bounding box center [62, 167] width 8 height 8
click at [72, 167] on div at bounding box center [72, 167] width 8 height 8
click at [48, 107] on div at bounding box center [51, 105] width 8 height 8
click at [102, 65] on div at bounding box center [103, 64] width 8 height 8
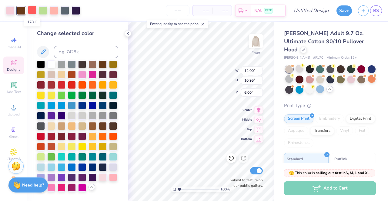
click at [31, 14] on div at bounding box center [32, 10] width 8 height 8
click at [82, 76] on div at bounding box center [82, 74] width 8 height 8
click at [53, 105] on div at bounding box center [51, 105] width 8 height 8
click at [74, 147] on div at bounding box center [72, 146] width 8 height 8
click at [61, 148] on div at bounding box center [62, 146] width 8 height 8
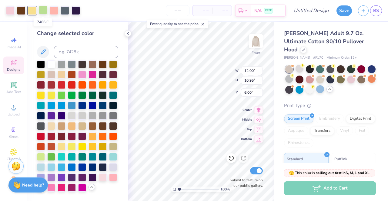
click at [42, 11] on div at bounding box center [43, 10] width 8 height 8
click at [81, 97] on div at bounding box center [82, 95] width 8 height 8
click at [53, 9] on div at bounding box center [54, 10] width 8 height 8
click at [103, 177] on div at bounding box center [103, 177] width 8 height 8
click at [7, 11] on div at bounding box center [10, 10] width 8 height 8
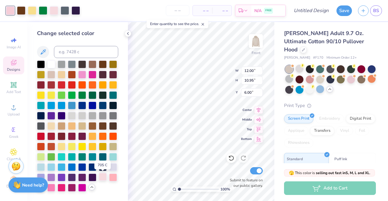
click at [103, 178] on div at bounding box center [103, 177] width 8 height 8
click at [61, 157] on div at bounding box center [62, 157] width 8 height 8
click at [50, 65] on div at bounding box center [51, 64] width 8 height 8
click at [113, 179] on div at bounding box center [113, 177] width 8 height 8
click at [52, 185] on div at bounding box center [51, 187] width 8 height 8
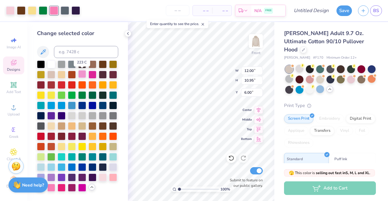
click at [82, 75] on div at bounding box center [82, 74] width 8 height 8
click at [82, 74] on div at bounding box center [82, 74] width 8 height 8
click at [50, 127] on div at bounding box center [51, 126] width 8 height 8
click at [72, 127] on div at bounding box center [72, 126] width 8 height 8
click at [82, 130] on div at bounding box center [82, 126] width 8 height 8
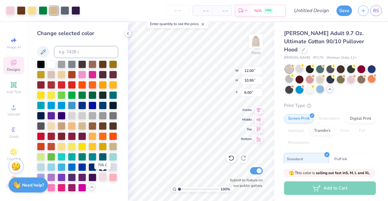
click at [104, 178] on div at bounding box center [103, 177] width 8 height 8
click at [116, 178] on div at bounding box center [113, 177] width 8 height 8
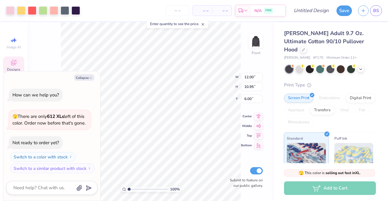
type textarea "x"
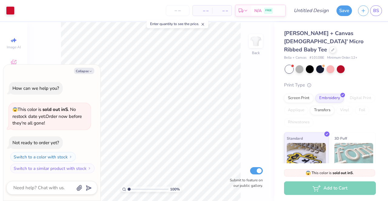
type textarea "x"
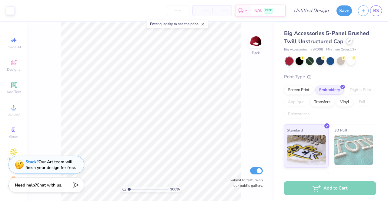
click at [348, 43] on div at bounding box center [348, 41] width 7 height 7
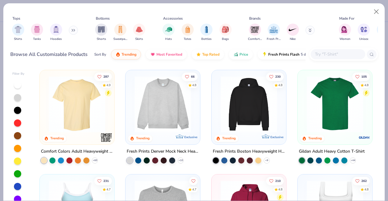
click at [330, 55] on input "text" at bounding box center [337, 54] width 47 height 7
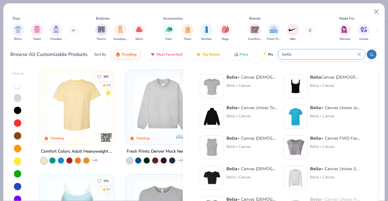
type input "bella"
click at [220, 77] on img at bounding box center [211, 86] width 19 height 19
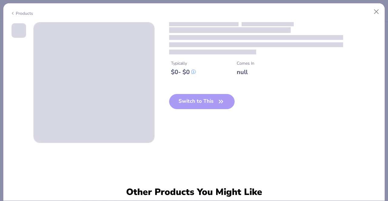
click at [214, 94] on div "Switch to This" at bounding box center [202, 106] width 66 height 25
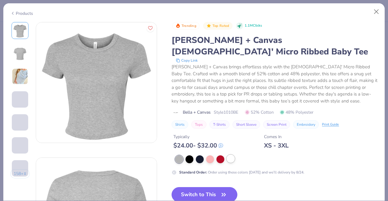
click at [229, 155] on div at bounding box center [230, 159] width 8 height 8
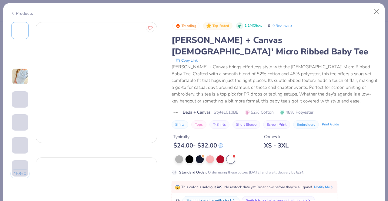
click at [226, 183] on div "😱 This color is sold out in S . No restock date yet. Order now before they're a…" at bounding box center [254, 187] width 166 height 12
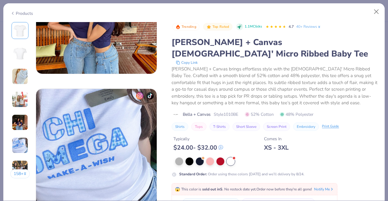
scroll to position [763, 0]
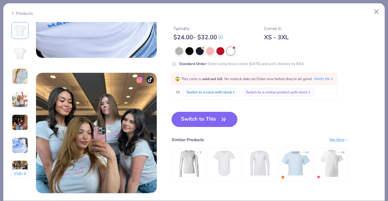
click at [210, 117] on button "Switch to This" at bounding box center [204, 119] width 66 height 15
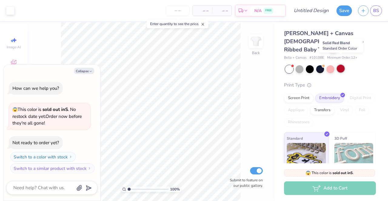
click at [341, 65] on div at bounding box center [340, 69] width 8 height 8
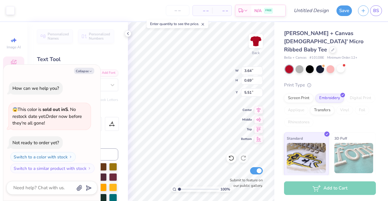
scroll to position [5, 1]
type textarea "x"
type textarea "Phi"
type textarea "x"
type textarea "Phi"
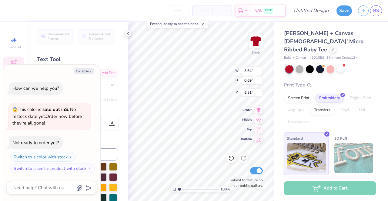
type textarea "x"
type textarea "Phi"
type textarea "x"
type textarea "Ph"
type textarea "x"
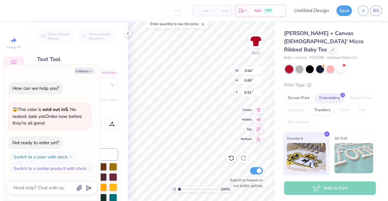
type textarea "P"
type textarea "x"
type textarea "A"
type textarea "x"
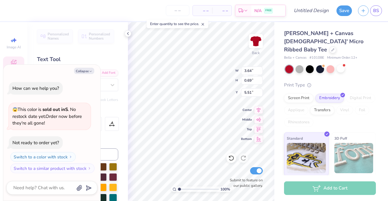
type textarea "AL"
type textarea "x"
type textarea "ALp"
type textarea "x"
type textarea "ALph"
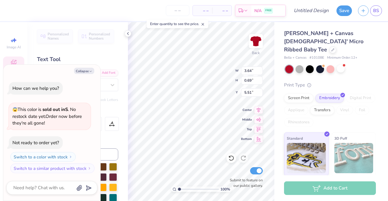
type textarea "x"
type textarea "ALpha"
type textarea "x"
type textarea "ALpha"
type textarea "x"
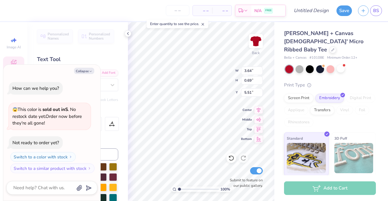
type textarea "ALpha G"
type textarea "x"
type textarea "ALpha Ga"
type textarea "x"
type textarea "ALpha Gam"
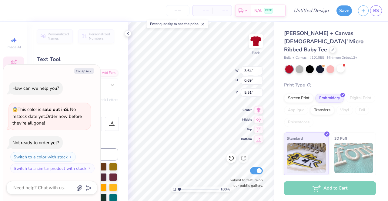
scroll to position [5, 2]
type textarea "x"
type input "2.60918004017744"
type textarea "x"
type input "2.60918004017744"
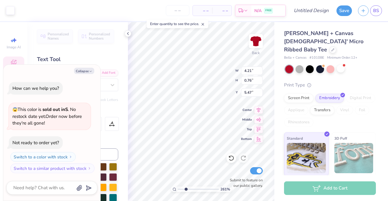
type textarea "x"
type input "2.60918004017744"
type textarea "x"
type input "2.60918004017744"
type textarea "x"
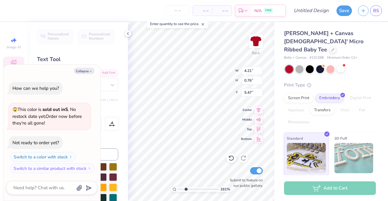
type input "2.60918004017744"
type textarea "x"
type input "2.60918004017744"
type textarea "x"
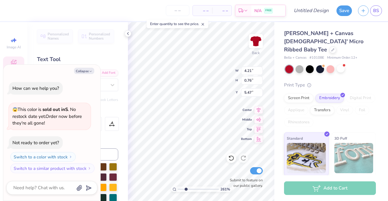
type textarea "Lpha Gam"
type input "2.60918004017744"
type textarea "x"
type input "2.60918004017744"
type textarea "x"
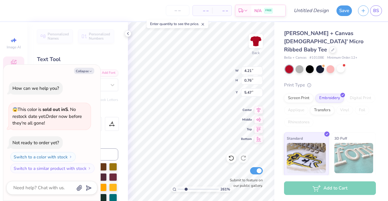
type textarea "ALpha Gam"
type input "2.60918004017744"
type textarea "x"
type textarea "Lpha Gam"
type input "2.60918004017744"
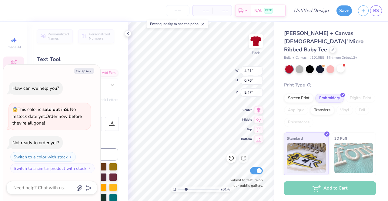
type textarea "x"
type input "2.60918004017744"
type textarea "x"
type textarea "ALpha Gam"
type input "2.60918004017744"
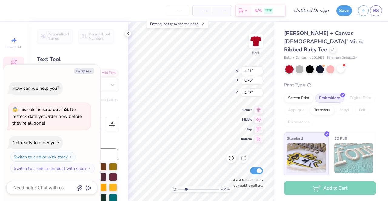
type textarea "x"
type textarea "Lpha Gam"
type input "2.60918004017744"
type textarea "x"
type textarea "aLpha Gam"
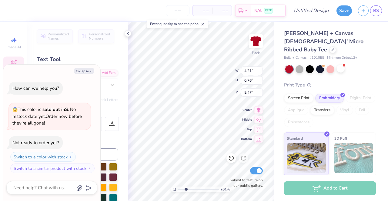
type input "2.60918004017744"
type textarea "x"
type textarea "Lpha Gam"
type input "2.60918004017744"
type textarea "x"
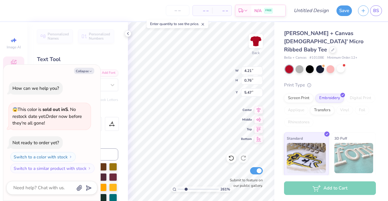
type textarea "aLpha Gam"
type input "2.60918004017744"
type textarea "x"
type input "2.60918004017744"
type textarea "x"
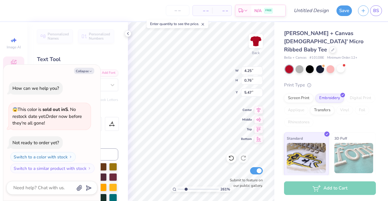
type input "2.60918004017744"
type textarea "x"
type input "2.60918004017744"
type textarea "x"
type input "7.45"
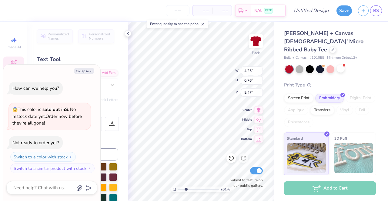
type input "1.33"
type input "4.90"
type input "2.60918004017744"
type textarea "x"
click at [127, 33] on icon at bounding box center [127, 33] width 5 height 5
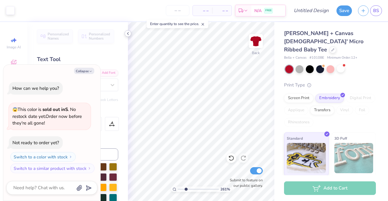
type input "2.60918004017744"
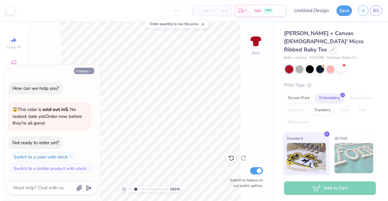
click at [88, 70] on button "Collapse" at bounding box center [84, 71] width 20 height 6
type textarea "x"
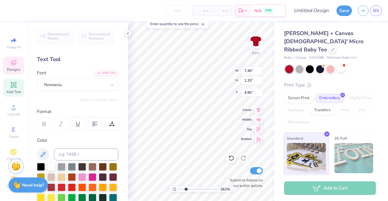
click at [97, 97] on div "– – Per Item – – Total Est. Delivery N/A FREE Design Title Save BS Image AI Des…" at bounding box center [194, 100] width 388 height 201
type input "2.60918004017744"
type input "0.48"
type input "0.45"
type input "5.53"
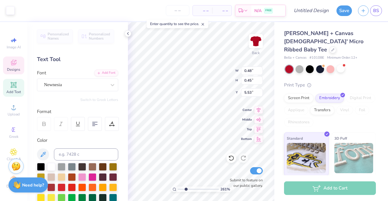
type input "2.60918004017744"
type input "1.60"
type input "1.52"
type input "4.46"
type input "1"
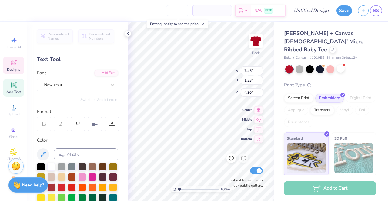
type input "6.77"
type input "1.60"
type input "1.52"
type input "4.46"
type input "4.96"
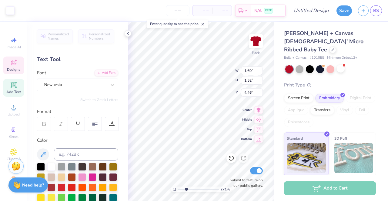
type input "2.70966998058496"
type input "7.45"
type input "1.33"
type input "4.96"
type input "2.70966998058496"
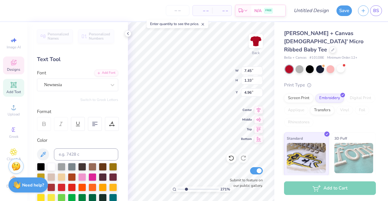
type input "5.98"
type input "2.70966998058496"
type input "3.00"
type input "1.57798598571531"
type input "6.00"
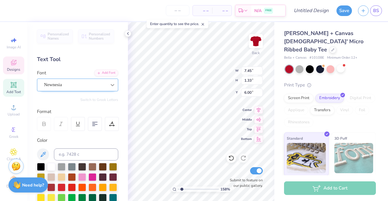
click at [109, 86] on icon at bounding box center [112, 85] width 6 height 6
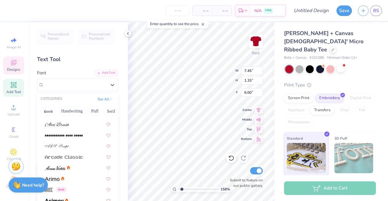
scroll to position [168, 0]
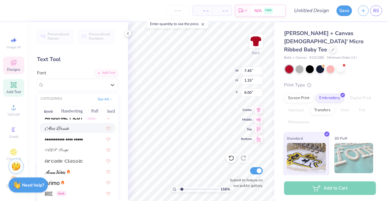
click at [78, 130] on div at bounding box center [77, 128] width 65 height 6
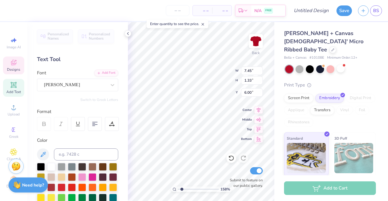
type input "1.57798598571531"
type input "5.01"
type input "1.00"
type input "6.17"
type input "1.57798598571531"
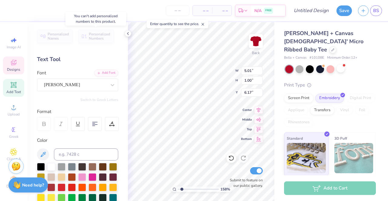
type input "7.45"
type input "1.33"
type input "6.00"
type input "1.57798598571531"
type input "1.60"
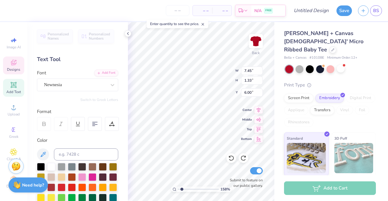
type input "1.52"
type input "3.00"
type input "1.57798598571531"
type input "5.15"
type input "1.57798598571531"
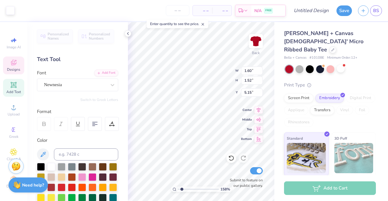
type input "1.20"
type input "1.14"
type input "5.53"
type input "1.57798598571531"
type input "1.27"
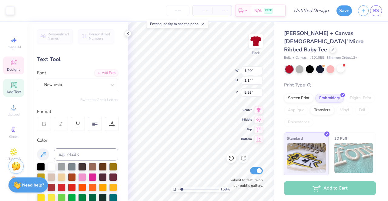
type input "1.21"
type input "5.46"
click at [223, 81] on div "158 % Back W 1.27 1.27 " H 1.21 1.21 " Y 5.46 5.46 " Center Middle Top Bottom S…" at bounding box center [201, 111] width 146 height 179
click at [215, 79] on div "158 % Back W 1.27 1.27 " H 1.21 1.21 " Y 5.46 5.46 " Center Middle Top Bottom S…" at bounding box center [201, 111] width 146 height 179
click at [245, 110] on div "158 % Back W 1.27 1.27 " H 1.21 1.21 " Y 5.46 5.46 " Center Middle Top Bottom S…" at bounding box center [201, 111] width 146 height 179
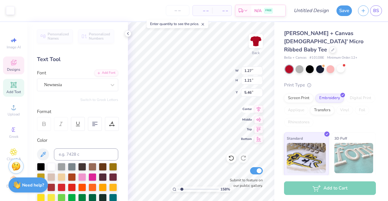
type input "1.57798598571531"
type input "5.86"
drag, startPoint x: 245, startPoint y: 110, endPoint x: 243, endPoint y: 108, distance: 3.5
click at [243, 108] on span "Center" at bounding box center [246, 109] width 11 height 4
type input "1"
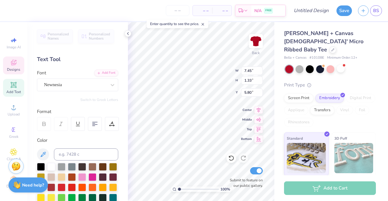
type input "5.80"
type input "1.11"
type input "1.06"
type input "6.02"
type input "5.80"
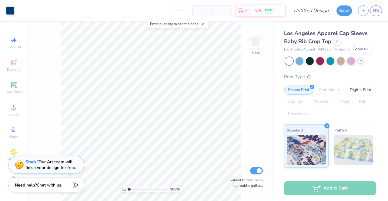
click at [360, 60] on icon at bounding box center [360, 60] width 5 height 5
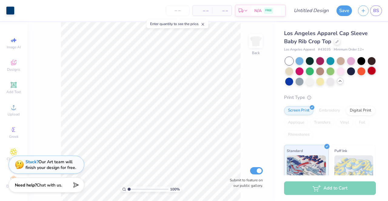
click at [367, 75] on div at bounding box center [371, 71] width 8 height 8
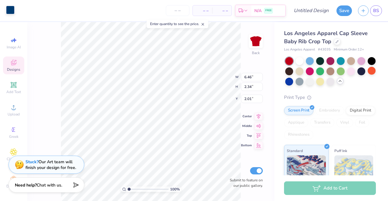
click at [10, 8] on div at bounding box center [10, 10] width 8 height 8
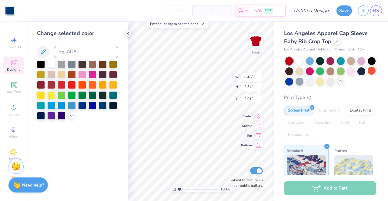
click at [52, 63] on div at bounding box center [51, 64] width 8 height 8
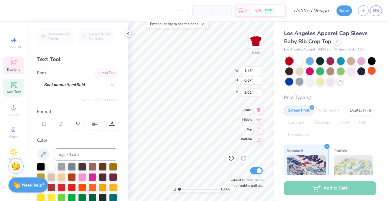
scroll to position [5, 1]
type textarea "t"
type textarea "lpha Gamma Delta"
type textarea "Alpha Gamma Delta"
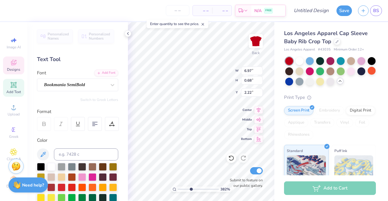
click at [204, 23] on icon at bounding box center [202, 24] width 4 height 4
type input "3.82245525262624"
type textarea "Alpha Gamma Delta"
type input "3.82245525262624"
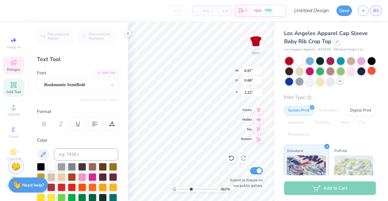
scroll to position [5, 1]
type textarea "Alpha Gamma Delta"
click at [127, 35] on icon at bounding box center [127, 33] width 5 height 5
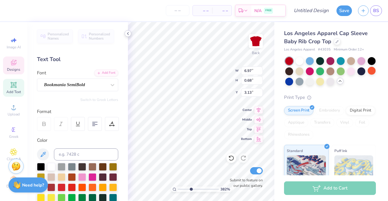
click at [127, 32] on icon at bounding box center [127, 33] width 5 height 5
type input "1.85064969893761"
type textarea "Alpha Gamma Delta"
type input "1.85064969893761"
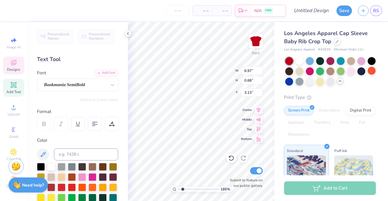
type textarea "Alpha Gamma Delta"
type input "1.85064969893761"
type textarea "Alpha Gamma Delta"
type input "1.85064969893761"
type textarea "Alpha Gamma Delta"
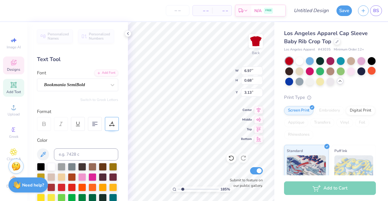
type input "1.85064969893761"
type input "1.03"
type input "0.72"
type input "2.01"
type input "1.85064969893761"
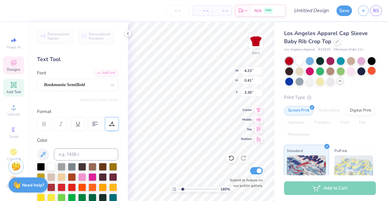
type input "2.13"
type input "1.85064969893761"
type textarea "Alpha Gamma Delta"
type input "1.85064969893761"
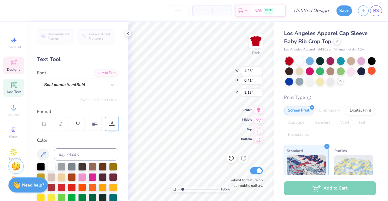
type textarea "Alpha Gamma Delta"
type input "1.85064969893761"
type input "1.58"
click at [130, 32] on icon at bounding box center [127, 33] width 5 height 5
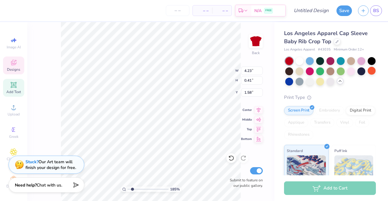
type input "1.85064969893761"
type input "3.87"
type input "0.25"
type input "2.93"
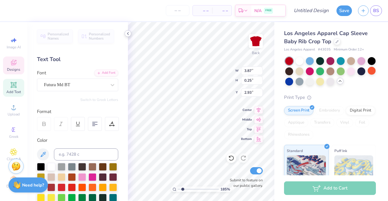
type input "1.85064969893761"
type textarea "SISTERHOOD SINCE 189"
type input "1.85064969893761"
type textarea "SISTERHOOD SINCE 18"
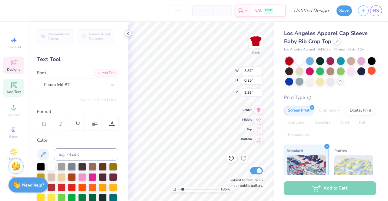
type input "1.85064969893761"
type textarea "SISTERHOOD SINCE 1"
type input "1.85064969893761"
type textarea "SISTERHOOD SINCE 10"
type input "1.85064969893761"
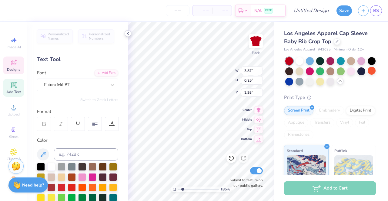
type textarea "SISTERHOOD SINCE 109"
type input "1.85064969893761"
type textarea "SISTERHOOD SINCE [DATE]"
type input "1.85064969893761"
type textarea "SISTERHOOD SINCE [DATE]"
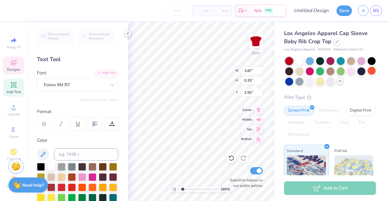
type input "1.85064969893761"
type textarea "SISTERHOOD SINCE [DATE]"
click at [129, 32] on icon at bounding box center [127, 33] width 5 height 5
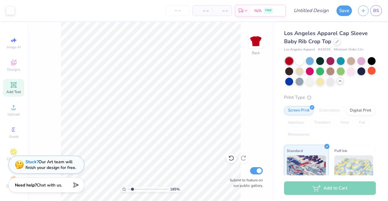
type input "1"
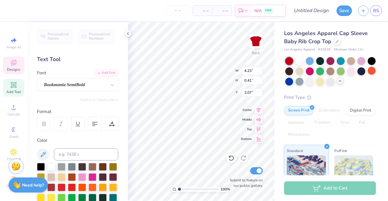
type input "2.07"
click at [128, 35] on icon at bounding box center [127, 33] width 5 height 5
type input "5.57"
type input "0.54"
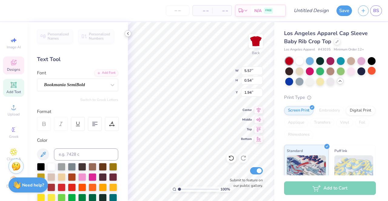
type input "1.94"
type input "6.91"
type input "0.67"
type input "1.81"
type input "1.84"
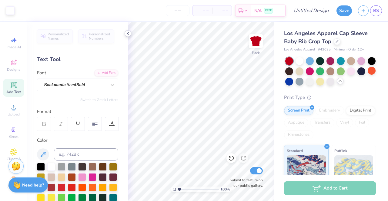
click at [130, 35] on icon at bounding box center [127, 33] width 5 height 5
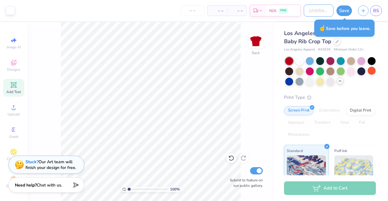
click at [318, 9] on input "Design Title" at bounding box center [318, 11] width 30 height 12
type input "not sure"
click at [345, 13] on button "Save" at bounding box center [343, 10] width 15 height 11
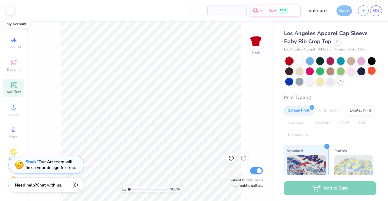
click at [378, 11] on span "BS" at bounding box center [376, 10] width 6 height 7
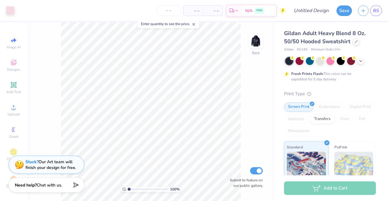
click at [254, 43] on img at bounding box center [255, 41] width 12 height 12
click at [355, 41] on icon at bounding box center [355, 41] width 3 height 3
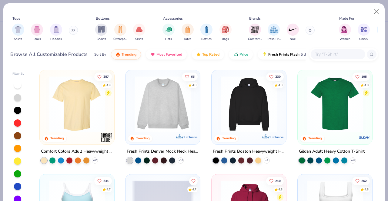
click at [323, 56] on input "text" at bounding box center [337, 54] width 47 height 7
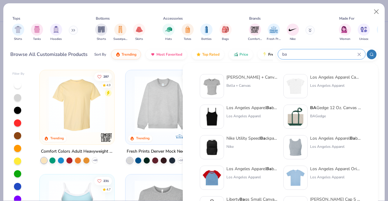
type input "b"
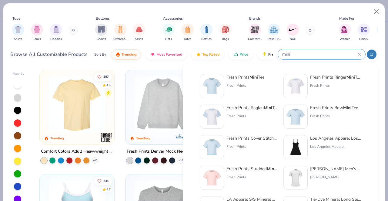
type input "mini"
click at [216, 93] on img at bounding box center [211, 86] width 19 height 19
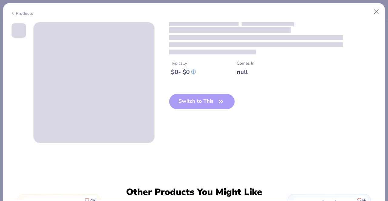
click at [190, 105] on div "Switch to This" at bounding box center [202, 106] width 66 height 25
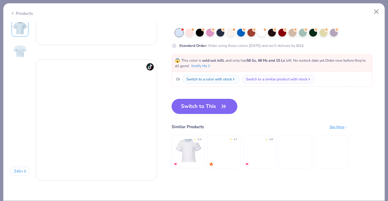
scroll to position [783, 0]
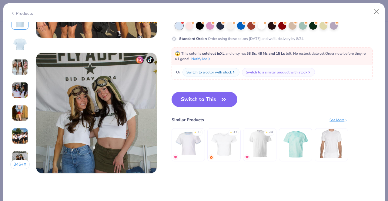
click at [196, 99] on button "Switch to This" at bounding box center [204, 99] width 66 height 15
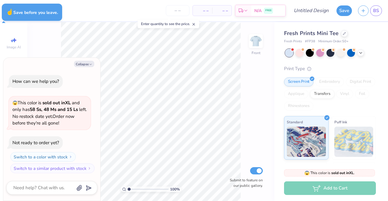
type textarea "x"
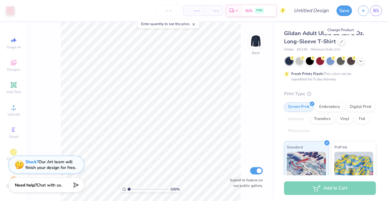
click at [340, 42] on icon at bounding box center [341, 41] width 3 height 3
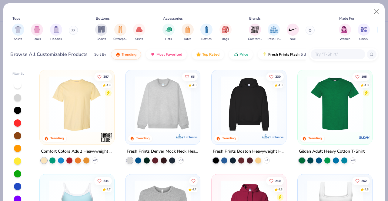
click at [328, 55] on input "text" at bounding box center [337, 54] width 47 height 7
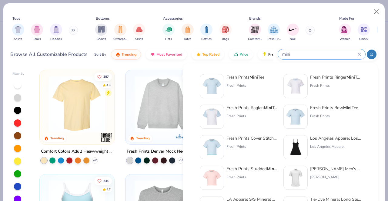
type input "mini"
click at [213, 85] on img at bounding box center [211, 86] width 19 height 19
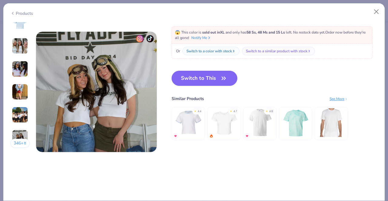
scroll to position [854, 0]
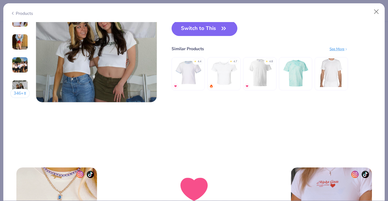
click at [221, 31] on icon "button" at bounding box center [223, 28] width 8 height 8
click at [217, 32] on button "Switch to This" at bounding box center [204, 28] width 66 height 15
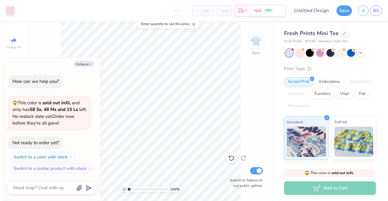
click at [85, 64] on button "Collapse" at bounding box center [84, 64] width 20 height 6
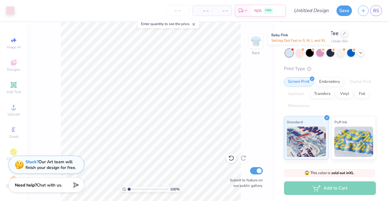
click at [299, 54] on div at bounding box center [299, 53] width 8 height 8
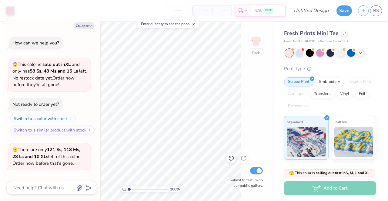
scroll to position [40, 0]
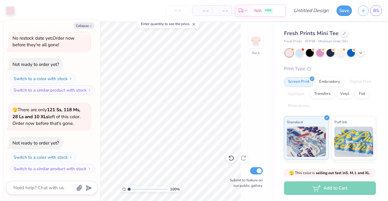
click at [316, 52] on div at bounding box center [320, 53] width 8 height 8
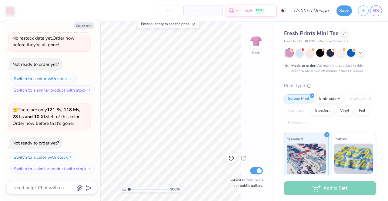
scroll to position [90, 0]
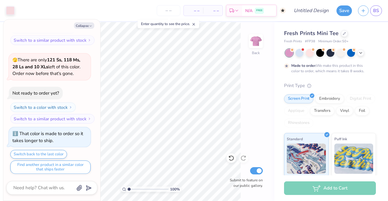
click at [337, 54] on div at bounding box center [340, 53] width 8 height 8
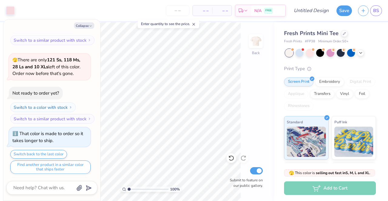
scroll to position [199, 0]
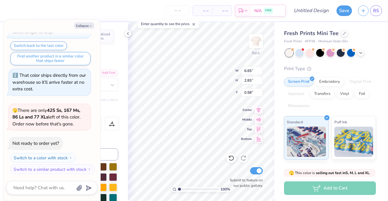
click at [92, 26] on icon "button" at bounding box center [91, 26] width 4 height 4
type textarea "x"
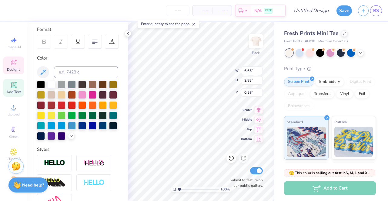
scroll to position [84, 0]
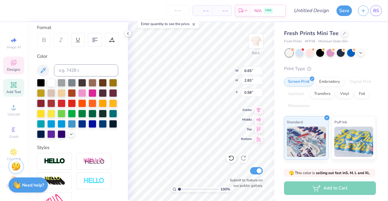
click at [41, 82] on div at bounding box center [41, 83] width 8 height 8
click at [69, 137] on icon at bounding box center [71, 134] width 5 height 5
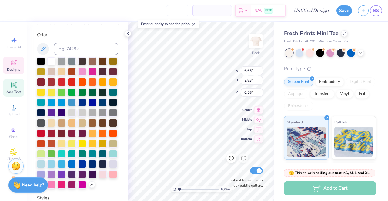
scroll to position [138, 0]
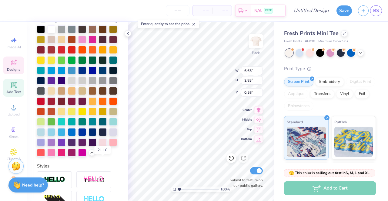
click at [55, 157] on div at bounding box center [51, 153] width 8 height 8
click at [109, 147] on div at bounding box center [113, 143] width 8 height 8
click at [99, 147] on div at bounding box center [103, 143] width 8 height 8
click at [86, 40] on div at bounding box center [82, 40] width 8 height 8
type input "3.00"
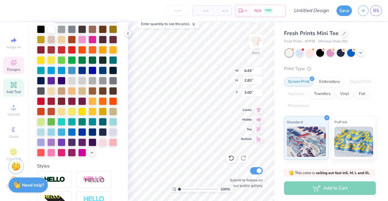
scroll to position [5, 1]
type textarea "Agd"
type input "6.14"
type textarea "1904"
type input "2.69"
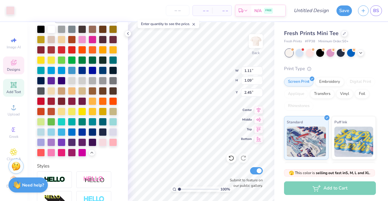
type input "2.45"
type input "1.95"
type input "0.78"
type input "9.90"
type input "1.21939355709313"
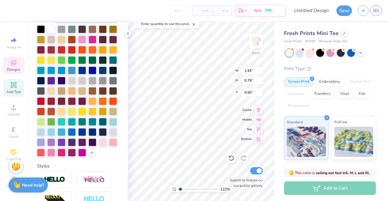
type input "5.62"
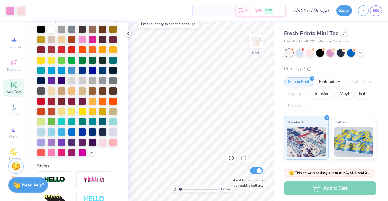
click at [342, 35] on div at bounding box center [344, 33] width 7 height 7
type input "1.21939355709313"
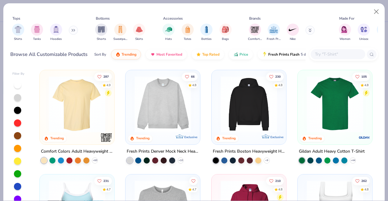
click at [324, 53] on input "text" at bounding box center [337, 54] width 47 height 7
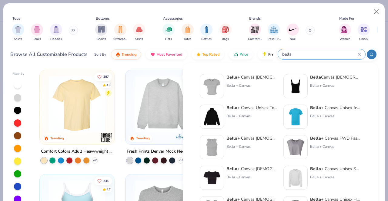
type input "bella"
click at [211, 84] on img at bounding box center [211, 86] width 19 height 19
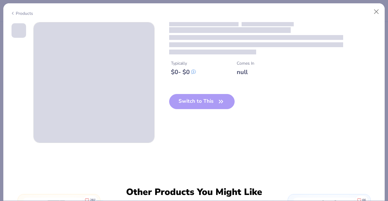
click at [212, 103] on div "Switch to This" at bounding box center [202, 106] width 66 height 25
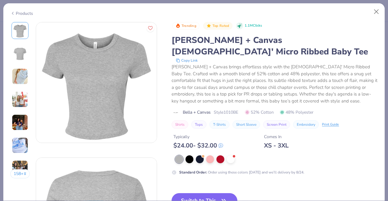
click at [209, 193] on button "Switch to This" at bounding box center [204, 200] width 66 height 15
click at [213, 193] on button "Switch to This" at bounding box center [204, 200] width 66 height 15
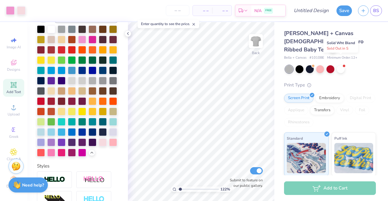
click at [342, 65] on div at bounding box center [340, 69] width 8 height 8
type input "1.21939355709313"
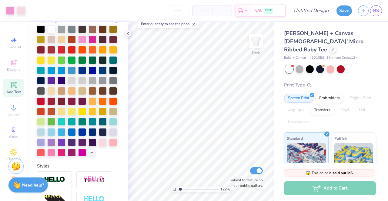
type textarea "x"
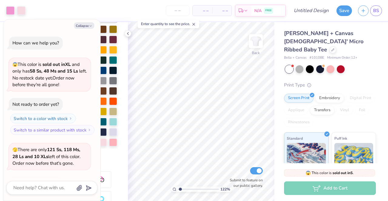
type input "1.21939355709313"
type textarea "x"
type input "1.21939355709313"
type textarea "x"
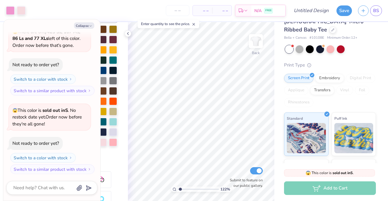
scroll to position [15, 0]
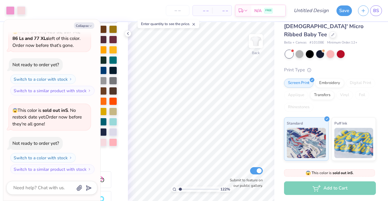
click at [127, 35] on icon at bounding box center [127, 33] width 5 height 5
type input "1.21939355709313"
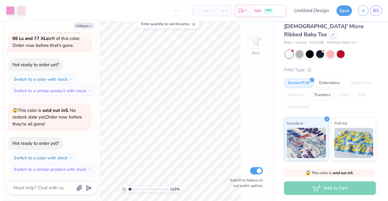
click at [89, 25] on icon "button" at bounding box center [91, 26] width 4 height 4
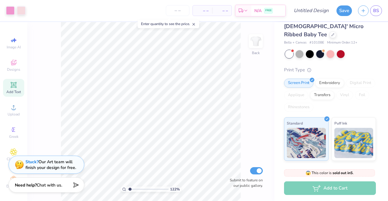
type textarea "x"
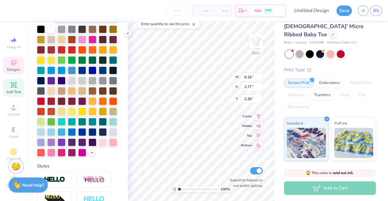
click at [45, 136] on div at bounding box center [41, 132] width 8 height 8
click at [55, 70] on div at bounding box center [51, 71] width 8 height 8
click at [68, 74] on div at bounding box center [72, 71] width 8 height 8
click at [86, 41] on div at bounding box center [82, 40] width 8 height 8
click at [99, 147] on div at bounding box center [103, 143] width 8 height 8
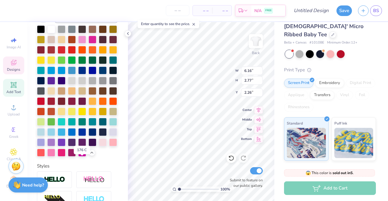
click at [109, 147] on div at bounding box center [113, 143] width 8 height 8
click at [55, 157] on div at bounding box center [51, 153] width 8 height 8
click at [86, 39] on div at bounding box center [82, 40] width 8 height 8
click at [55, 157] on div at bounding box center [51, 153] width 8 height 8
click at [86, 37] on div at bounding box center [82, 40] width 8 height 8
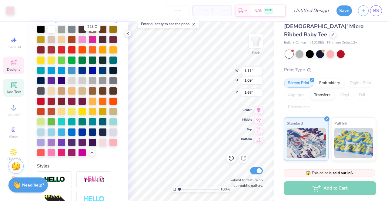
click at [86, 41] on div at bounding box center [82, 40] width 8 height 8
click at [86, 39] on div at bounding box center [82, 40] width 8 height 8
click at [86, 40] on div at bounding box center [82, 40] width 8 height 8
click at [55, 157] on div at bounding box center [51, 153] width 8 height 8
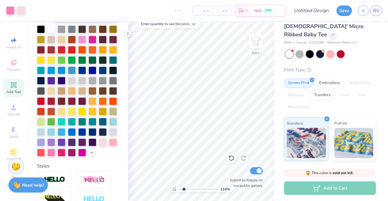
click at [23, 12] on div at bounding box center [21, 10] width 8 height 8
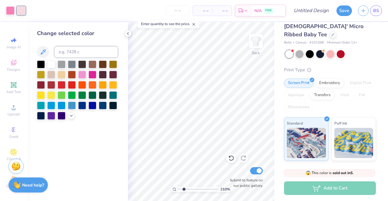
click at [92, 76] on div at bounding box center [92, 75] width 8 height 8
click at [84, 75] on div at bounding box center [82, 75] width 8 height 8
click at [12, 11] on div at bounding box center [10, 10] width 8 height 8
click at [83, 75] on div at bounding box center [82, 75] width 8 height 8
click at [71, 117] on icon at bounding box center [71, 116] width 5 height 5
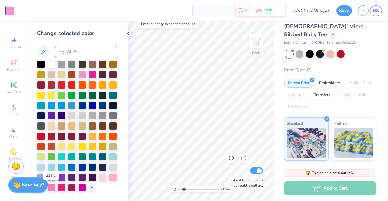
click at [51, 188] on div at bounding box center [51, 188] width 8 height 8
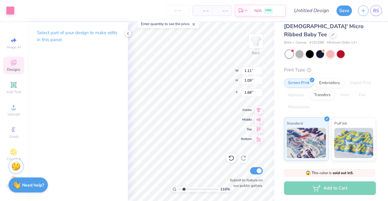
type input "2.10454721889833"
type input "1.53"
type input "2.10454721889833"
type input "6.16"
type input "2.77"
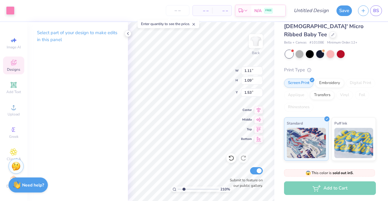
type input "2.26"
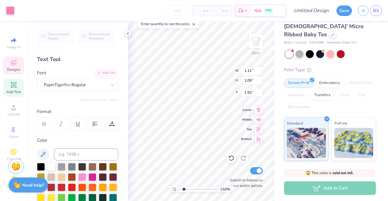
type input "2.10454721889833"
type input "1.49"
type input "1"
type input "6.23"
type input "6.16"
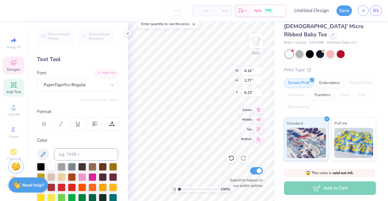
type input "2.77"
type input "2.26"
click at [114, 127] on div at bounding box center [112, 124] width 14 height 14
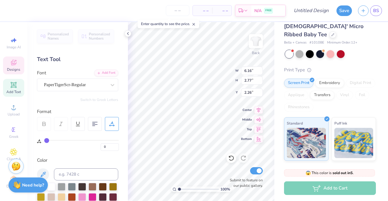
type input "2"
type input "3"
type input "4"
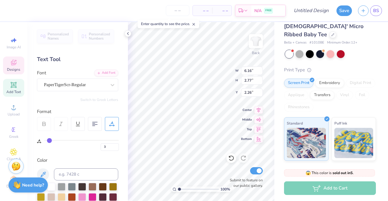
type input "4"
type input "5"
type input "6"
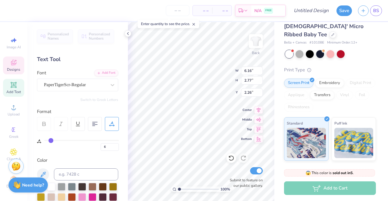
type input "7"
type input "8"
type input "9"
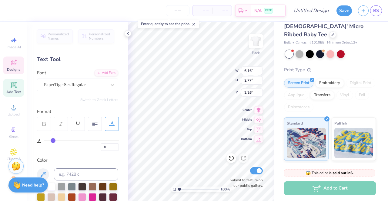
type input "9"
type input "10"
type input "11"
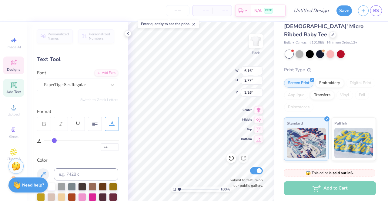
type input "12"
drag, startPoint x: 46, startPoint y: 140, endPoint x: 55, endPoint y: 137, distance: 9.6
click at [55, 140] on input "range" at bounding box center [81, 140] width 74 height 1
type input "61"
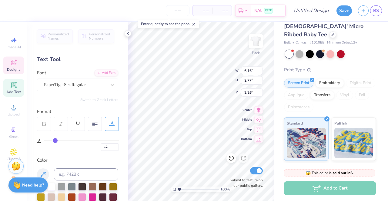
type input "61"
type input "7.07"
type input "63"
type input "64"
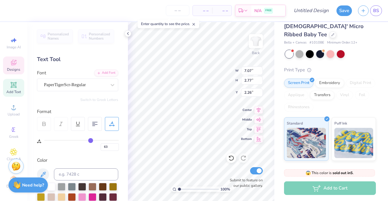
type input "64"
type input "63"
type input "54"
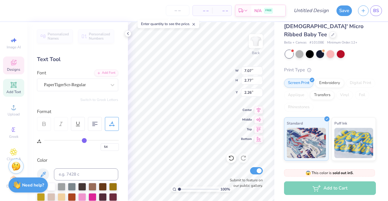
type input "51"
type input "48"
type input "46"
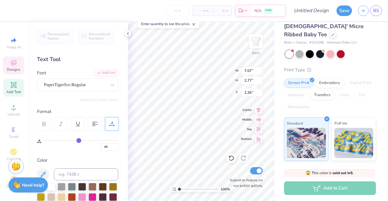
type input "46"
type input "43"
type input "42"
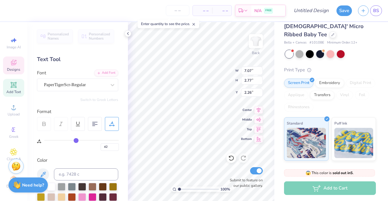
type input "40"
type input "39"
type input "38"
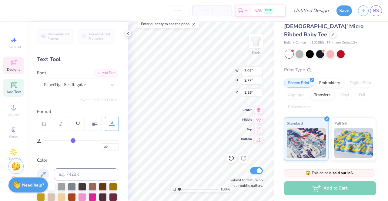
type input "38"
type input "37"
type input "34"
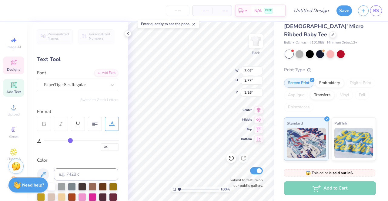
type input "31"
type input "30"
type input "29"
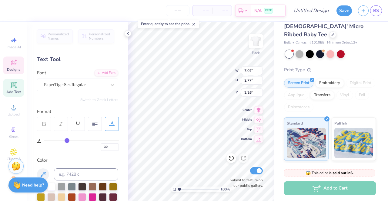
type input "29"
type input "28"
type input "20"
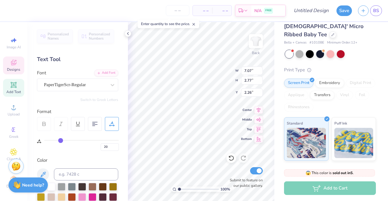
type input "15"
type input "14"
type input "16"
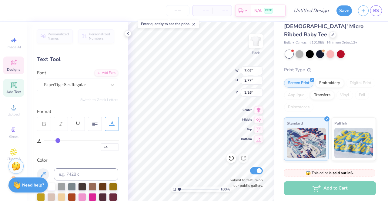
type input "16"
type input "17"
type input "18"
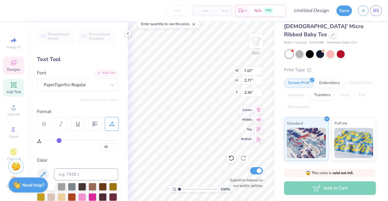
type input "17"
type input "16"
type input "11"
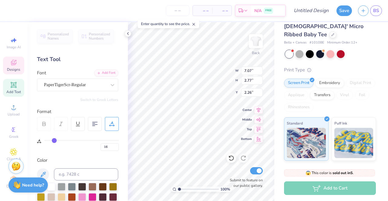
type input "11"
type input "9"
type input "8"
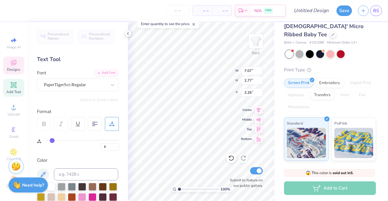
type input "7"
type input "6"
type input "5"
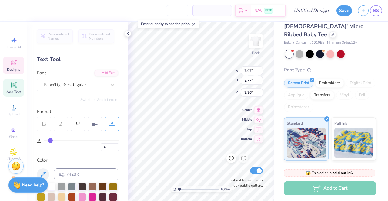
type input "5"
type input "4"
type input "3"
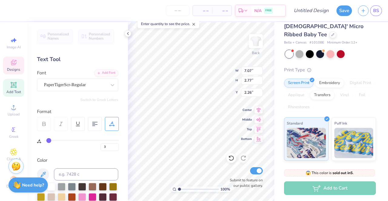
type input "1"
type input "0"
drag, startPoint x: 89, startPoint y: 140, endPoint x: 40, endPoint y: 137, distance: 49.2
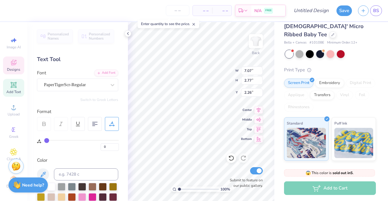
type input "0"
click at [44, 140] on input "range" at bounding box center [81, 140] width 74 height 1
type input "6.16"
type input "1"
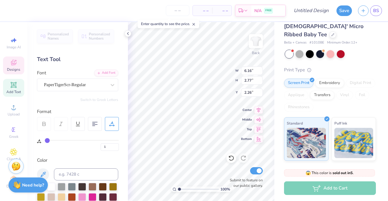
type input "4"
type input "5"
type input "6"
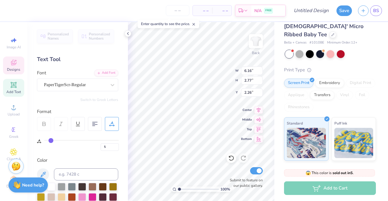
type input "6"
type input "10"
type input "11"
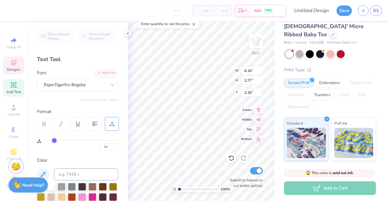
drag, startPoint x: 46, startPoint y: 141, endPoint x: 54, endPoint y: 141, distance: 7.6
type input "11"
click at [54, 141] on input "range" at bounding box center [81, 140] width 74 height 1
type input "6.99"
type input "10"
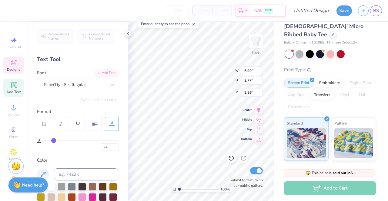
type input "10"
type input "9"
type input "8"
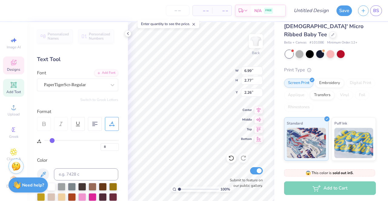
type input "5"
type input "4"
drag, startPoint x: 54, startPoint y: 141, endPoint x: 49, endPoint y: 141, distance: 4.5
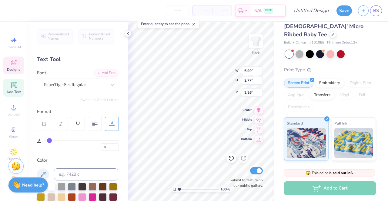
type input "4"
click at [49, 141] on input "range" at bounding box center [81, 140] width 74 height 1
type input "6.46"
click at [49, 141] on input "range" at bounding box center [81, 140] width 74 height 1
type input "3.45"
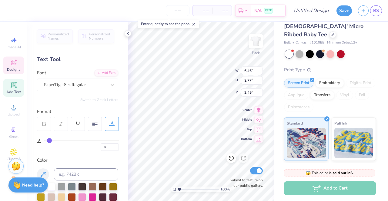
type input "6"
type input "7"
type input "8"
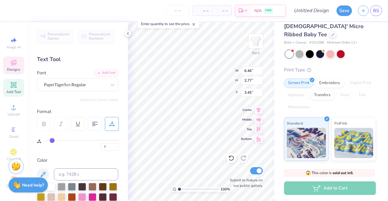
type input "8"
click at [52, 140] on input "range" at bounding box center [81, 140] width 74 height 1
type input "6.77"
type input "7"
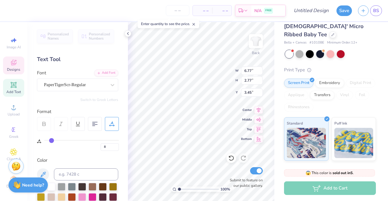
type input "7"
type input "6"
click at [50, 140] on input "range" at bounding box center [81, 140] width 74 height 1
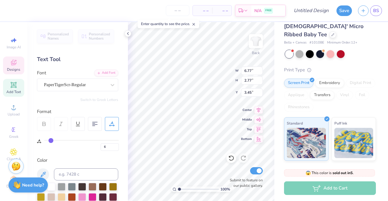
type input "6.61"
type input "2.45"
type input "3.55"
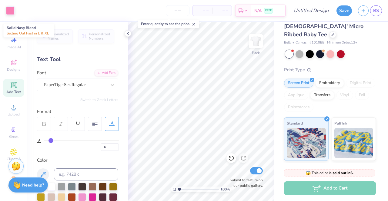
click at [321, 50] on div at bounding box center [320, 54] width 8 height 8
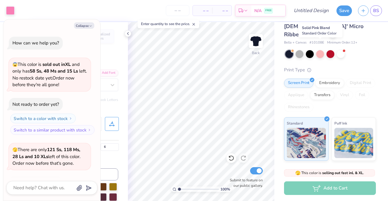
scroll to position [356, 0]
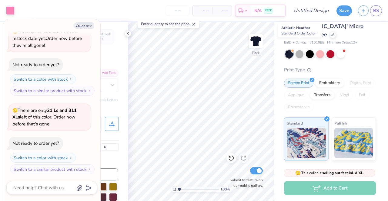
click at [300, 50] on div at bounding box center [299, 54] width 8 height 8
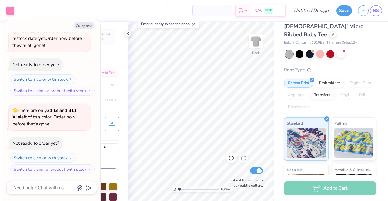
click at [323, 50] on div at bounding box center [320, 54] width 8 height 8
click at [329, 50] on div at bounding box center [330, 54] width 8 height 8
click at [343, 50] on div at bounding box center [340, 54] width 8 height 8
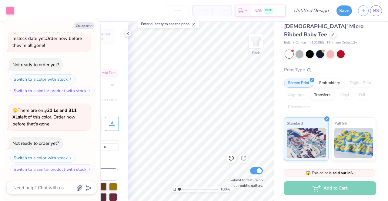
scroll to position [435, 0]
click at [310, 50] on div at bounding box center [309, 54] width 8 height 8
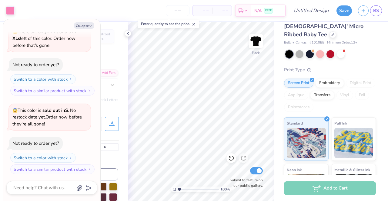
click at [89, 27] on icon "button" at bounding box center [91, 26] width 4 height 4
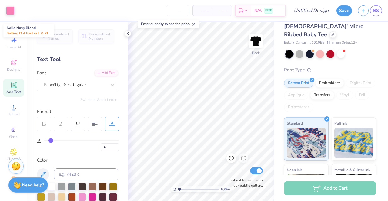
click at [307, 50] on div at bounding box center [309, 54] width 8 height 8
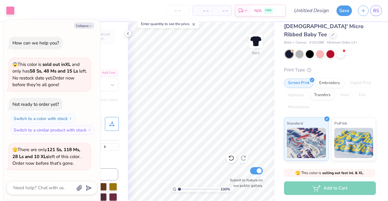
scroll to position [513, 0]
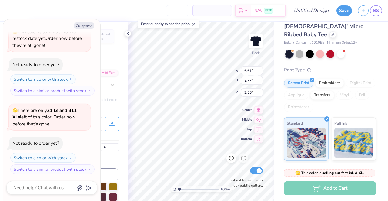
click at [91, 26] on icon "button" at bounding box center [91, 26] width 4 height 4
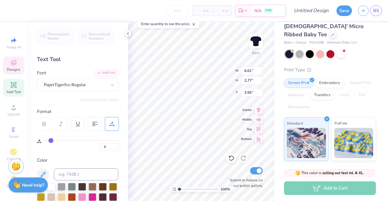
click at [91, 26] on div "Personalized Names Personalized Numbers Text Tool Add Font Font PaperTigerScr-R…" at bounding box center [77, 111] width 101 height 179
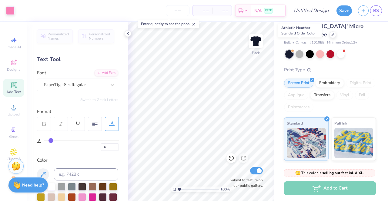
click at [300, 50] on div at bounding box center [299, 54] width 8 height 8
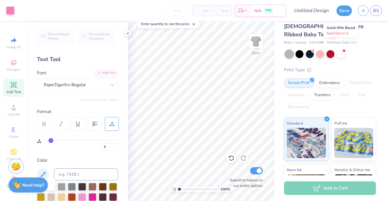
click at [342, 50] on div at bounding box center [340, 54] width 8 height 8
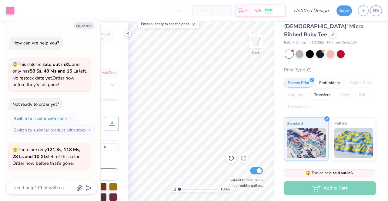
scroll to position [592, 0]
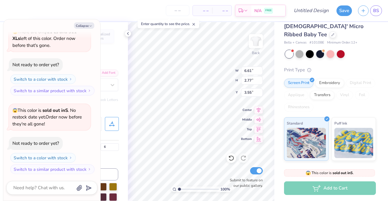
click at [88, 27] on button "Collapse" at bounding box center [84, 25] width 20 height 6
type textarea "x"
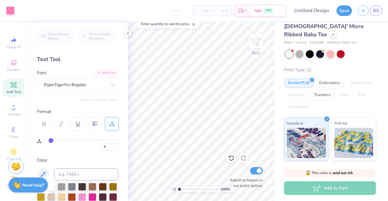
click at [311, 50] on div at bounding box center [309, 54] width 8 height 8
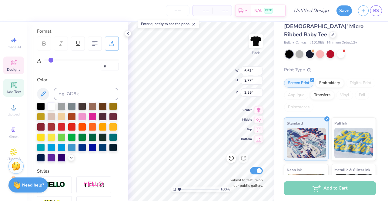
scroll to position [89, 0]
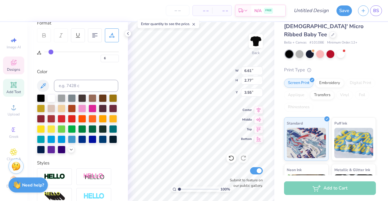
click at [86, 106] on div at bounding box center [82, 109] width 8 height 8
click at [69, 152] on icon at bounding box center [71, 149] width 5 height 5
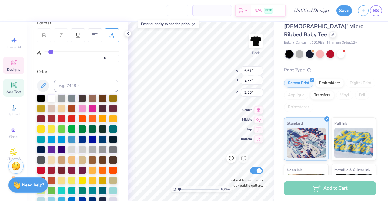
click at [55, 108] on div at bounding box center [51, 109] width 8 height 8
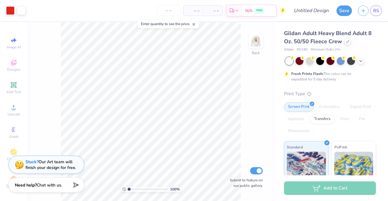
click at [255, 43] on img at bounding box center [255, 41] width 12 height 12
click at [195, 23] on icon at bounding box center [193, 24] width 4 height 4
click at [257, 38] on img at bounding box center [255, 41] width 12 height 12
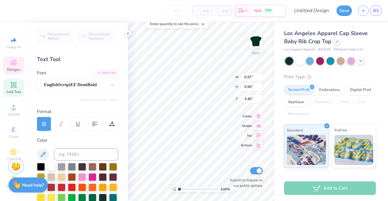
click at [360, 60] on icon at bounding box center [360, 61] width 5 height 5
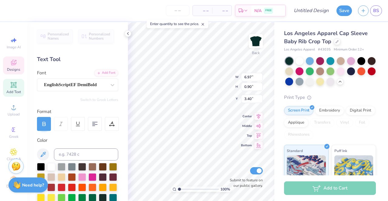
click at [344, 72] on div at bounding box center [340, 72] width 8 height 8
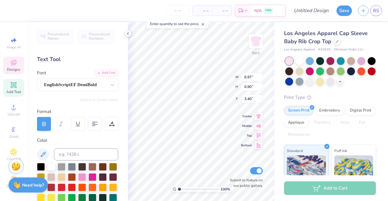
click at [368, 103] on div "Print Type Screen Print Embroidery Digital Print Applique Transfers Vinyl Foil …" at bounding box center [330, 188] width 92 height 188
click at [309, 61] on div at bounding box center [309, 61] width 8 height 8
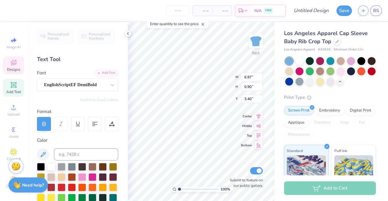
click at [293, 72] on div at bounding box center [289, 72] width 8 height 8
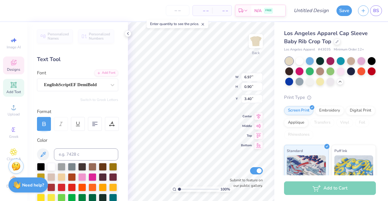
click at [351, 62] on div at bounding box center [351, 61] width 8 height 8
click at [324, 72] on div at bounding box center [320, 72] width 8 height 8
click at [351, 62] on div at bounding box center [351, 61] width 8 height 8
click at [293, 72] on div at bounding box center [289, 72] width 8 height 8
click at [371, 88] on div "Los Angeles Apparel Cap Sleeve Baby Rib Crop Top Los Angeles Apparel # 43035 Mi…" at bounding box center [331, 152] width 114 height 260
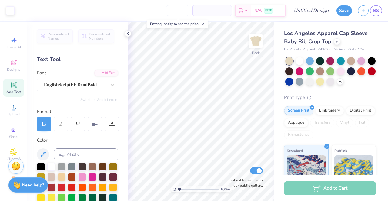
click at [129, 35] on icon at bounding box center [127, 33] width 5 height 5
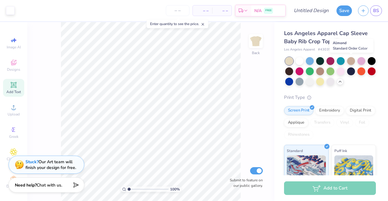
click at [352, 61] on div at bounding box center [351, 61] width 8 height 8
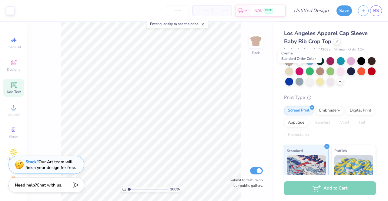
click at [293, 72] on div at bounding box center [289, 72] width 8 height 8
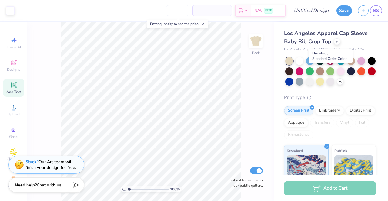
click at [324, 71] on div at bounding box center [320, 72] width 8 height 8
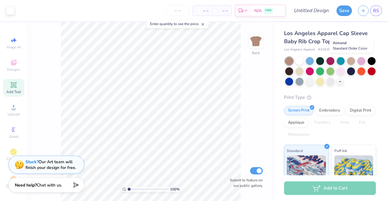
click at [352, 61] on div at bounding box center [351, 61] width 8 height 8
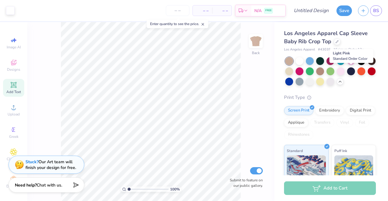
click at [344, 72] on div at bounding box center [340, 72] width 8 height 8
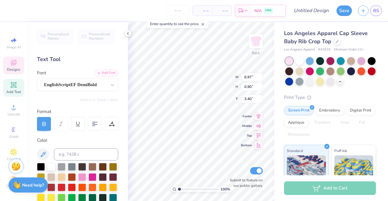
click at [100, 86] on div "EnglishScriptEF DemiBold" at bounding box center [75, 84] width 64 height 9
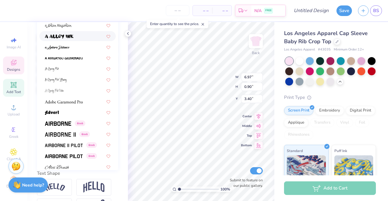
scroll to position [140, 0]
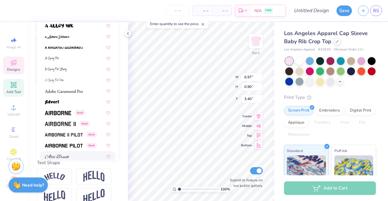
click at [73, 159] on div at bounding box center [77, 156] width 65 height 6
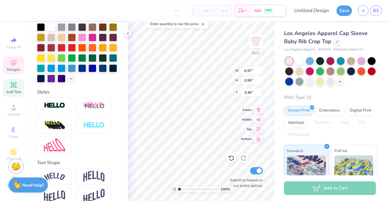
type input "0.75"
type input "3.49"
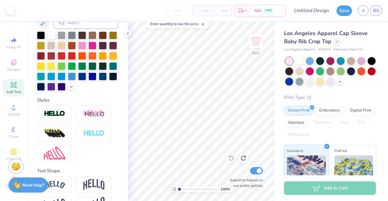
scroll to position [160, 0]
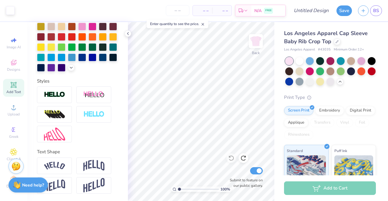
click at [62, 163] on img at bounding box center [54, 166] width 21 height 8
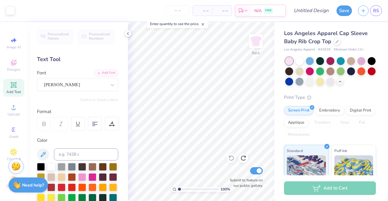
scroll to position [7, 0]
click at [15, 146] on div "Clipart & logos" at bounding box center [13, 155] width 21 height 23
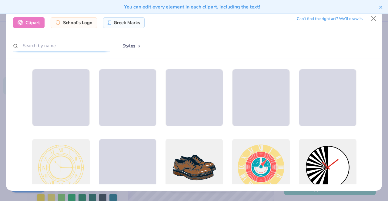
click at [68, 48] on input "text" at bounding box center [61, 45] width 97 height 11
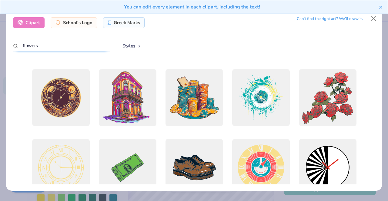
type input "flowers"
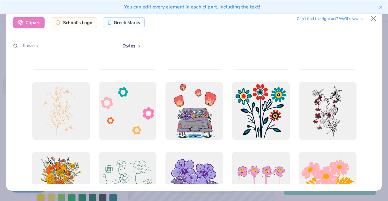
scroll to position [411, 0]
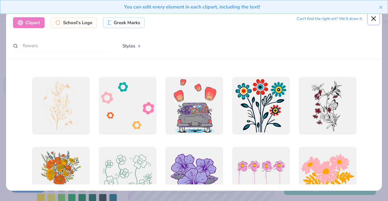
click at [374, 18] on button "Close" at bounding box center [374, 19] width 12 height 12
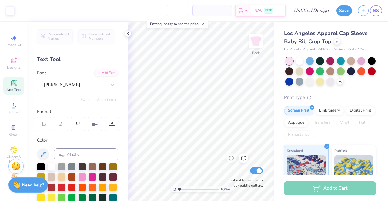
click at [10, 174] on icon at bounding box center [13, 177] width 7 height 7
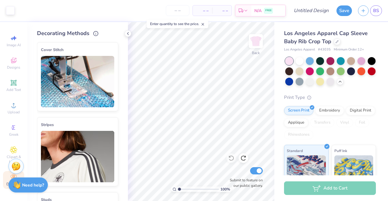
click at [13, 147] on icon at bounding box center [13, 150] width 7 height 7
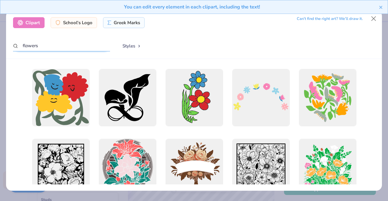
click at [65, 46] on input "flowers" at bounding box center [61, 45] width 97 height 11
click at [137, 45] on button "Styles" at bounding box center [131, 46] width 31 height 12
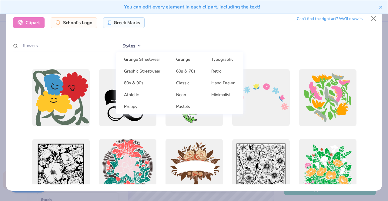
click at [183, 83] on link "Classic" at bounding box center [185, 83] width 30 height 10
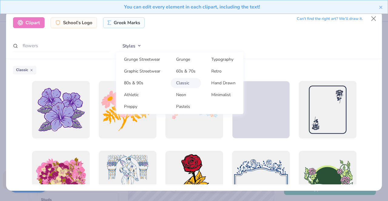
click at [134, 47] on button "Styles" at bounding box center [131, 46] width 31 height 12
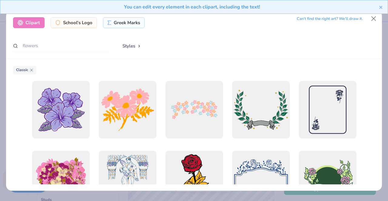
click at [130, 46] on button "Styles" at bounding box center [131, 46] width 31 height 12
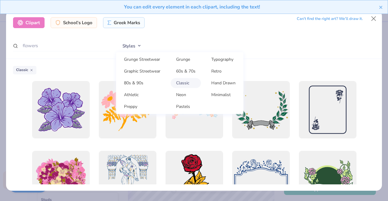
click at [229, 84] on link "Hand Drawn" at bounding box center [223, 83] width 35 height 10
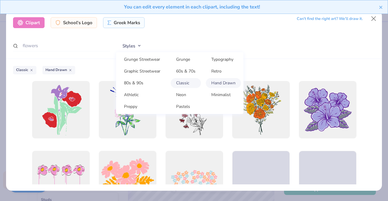
click at [136, 45] on button "Styles" at bounding box center [131, 46] width 31 height 12
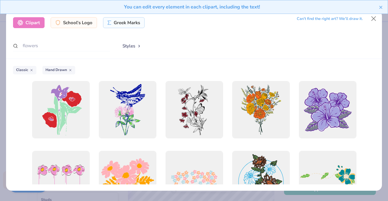
click at [137, 45] on button "Styles" at bounding box center [131, 46] width 31 height 12
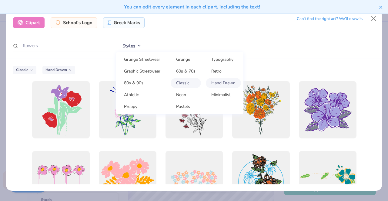
click at [227, 98] on link "Minimalist" at bounding box center [223, 95] width 35 height 10
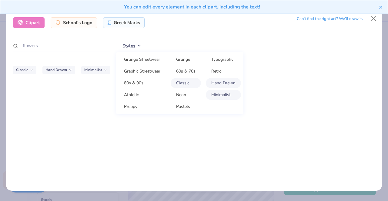
scroll to position [0, 0]
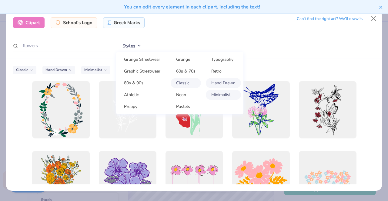
click at [373, 18] on div "You can edit every element in each clipart, including the text!" at bounding box center [194, 9] width 388 height 18
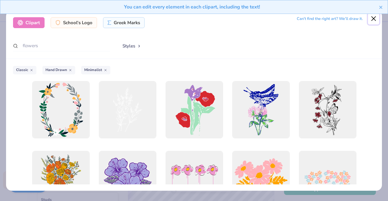
click at [372, 20] on button "Close" at bounding box center [374, 19] width 12 height 12
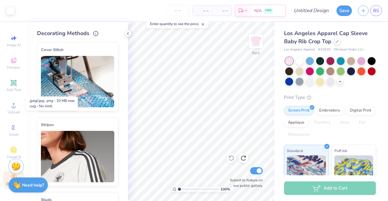
click at [12, 106] on circle at bounding box center [13, 107] width 3 height 3
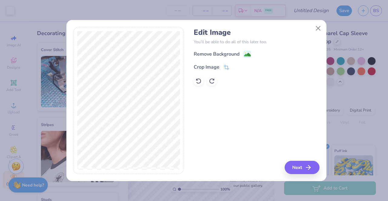
click at [231, 57] on div "Remove Background" at bounding box center [216, 54] width 46 height 7
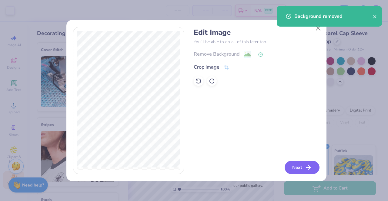
click at [298, 168] on button "Next" at bounding box center [301, 167] width 35 height 13
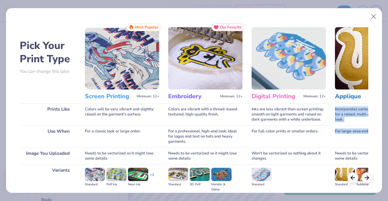
drag, startPoint x: 385, startPoint y: 95, endPoint x: 384, endPoint y: 132, distance: 36.9
click at [384, 132] on div "Pick Your Print Type You can change this later. Prints Like Use When Image You …" at bounding box center [194, 100] width 388 height 201
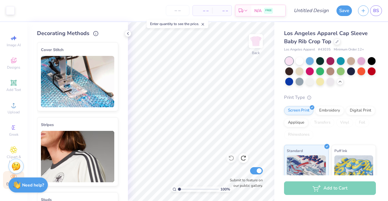
click at [13, 104] on icon at bounding box center [13, 105] width 7 height 7
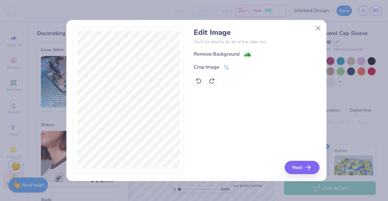
click at [241, 58] on div "Remove Background Crop Image" at bounding box center [256, 68] width 126 height 35
click at [245, 58] on div "Remove Background Crop Image" at bounding box center [256, 68] width 126 height 35
click at [248, 56] on image at bounding box center [247, 54] width 7 height 7
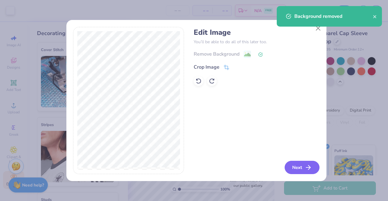
click at [306, 166] on button "Next" at bounding box center [301, 167] width 35 height 13
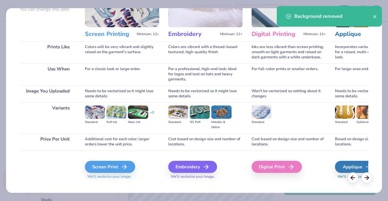
scroll to position [70, 0]
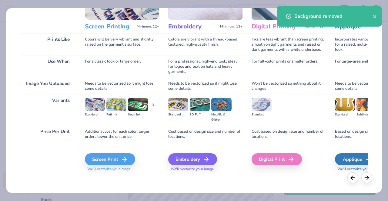
click at [107, 162] on div "Screen Print" at bounding box center [110, 159] width 50 height 12
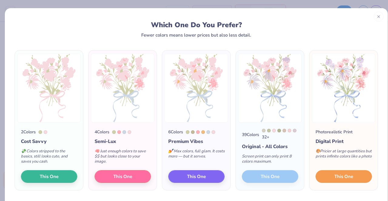
click at [342, 177] on span "This One" at bounding box center [343, 176] width 19 height 7
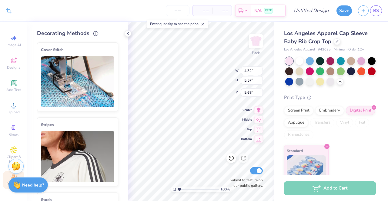
type input "4.32"
type input "5.57"
type input "4.30"
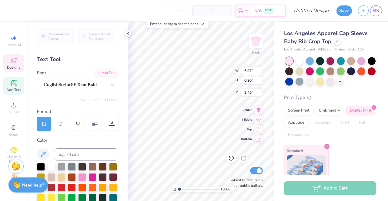
click at [110, 87] on icon at bounding box center [112, 85] width 6 height 6
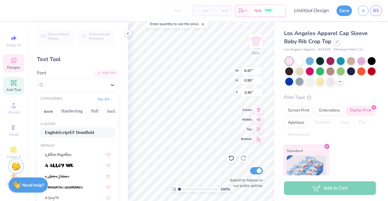
click at [109, 84] on icon at bounding box center [112, 85] width 6 height 6
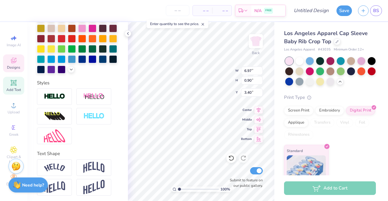
scroll to position [160, 0]
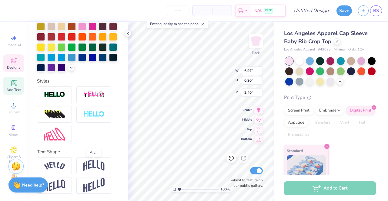
click at [97, 167] on img at bounding box center [93, 166] width 21 height 12
type input "2.02"
type input "2.71"
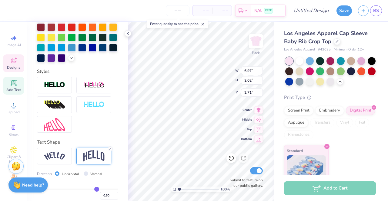
click at [241, 131] on div "100 % Back W 6.97 6.97 " H 2.02 2.02 " Y 2.71 2.71 " Center Middle Top Bottom S…" at bounding box center [201, 111] width 146 height 179
click at [56, 160] on img at bounding box center [54, 156] width 21 height 8
type input "1.54"
type input "2.85"
click at [96, 162] on img at bounding box center [93, 156] width 21 height 12
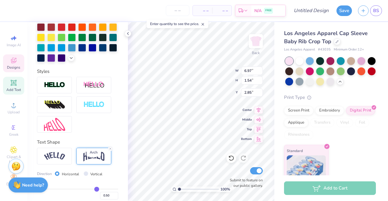
type input "6.39"
type input "1.85"
type input "2.79"
click at [96, 177] on label "Vertical" at bounding box center [96, 174] width 12 height 5
click at [88, 176] on input "Vertical" at bounding box center [86, 174] width 5 height 5
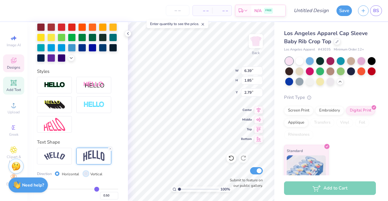
radio input "true"
type input "6.36"
type input "0.82"
type input "3.42"
click at [57, 176] on input "Horizontal" at bounding box center [57, 174] width 5 height 5
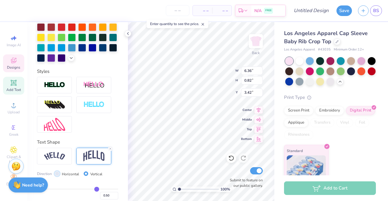
radio input "true"
type input "6.39"
type input "1.85"
type input "2.79"
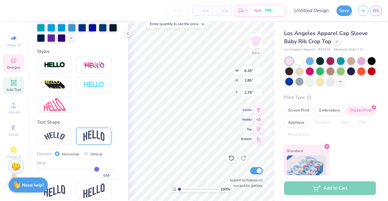
type input "0.46"
type input "0.4"
type input "0.40"
type input "0.35"
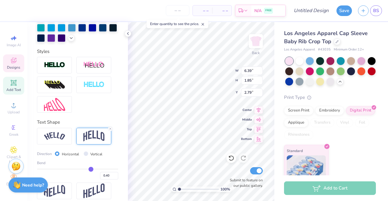
type input "0.35"
type input "0.33"
type input "0.31"
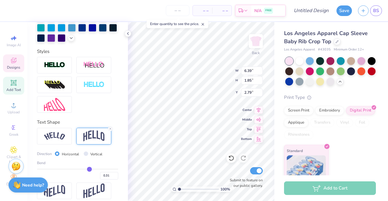
type input "0.29"
type input "0.28"
type input "0.27"
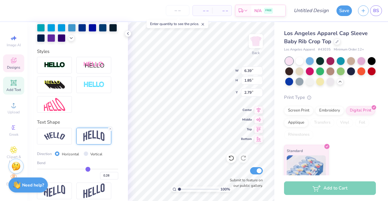
type input "0.27"
type input "0.26"
type input "0.25"
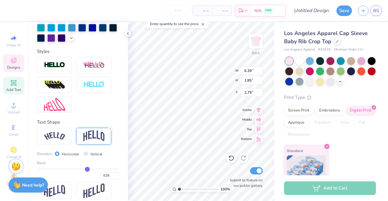
type input "0.2"
type input "0.20"
type input "0.19"
type input "0.08"
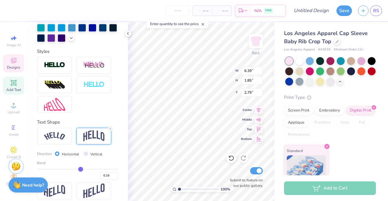
type input "0.08"
type input "0.06"
type input "0.04"
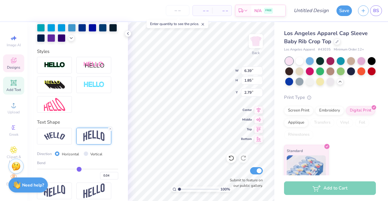
type input "0"
type input "0.00"
type input "-0.02"
type input "-0.04"
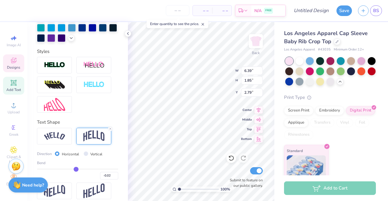
type input "-0.04"
type input "-0.14"
type input "-0.17"
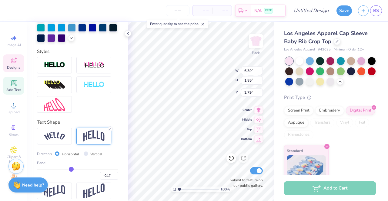
type input "-0.21"
type input "-0.26"
type input "-0.34"
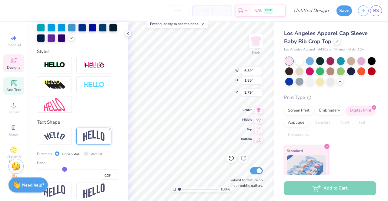
type input "-0.34"
type input "-0.35"
type input "-0.36"
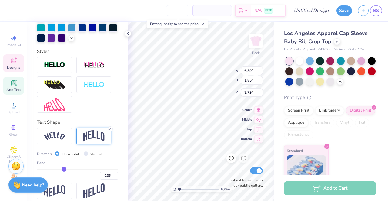
type input "-0.37"
type input "-0.38"
type input "-0.39"
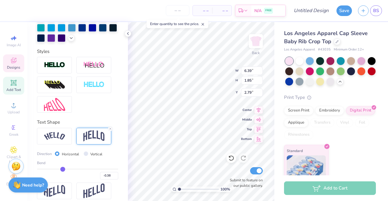
type input "-0.39"
type input "-0.4"
type input "-0.40"
type input "-0.41"
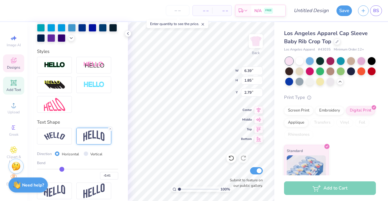
type input "-0.42"
type input "-0.43"
type input "-0.44"
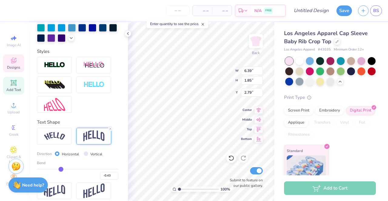
type input "-0.44"
type input "-0.45"
type input "-0.46"
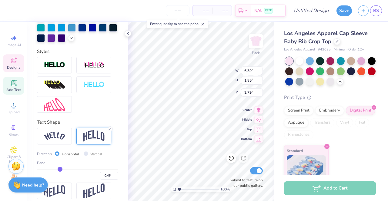
type input "-0.48"
type input "-0.49"
drag, startPoint x: 93, startPoint y: 178, endPoint x: 58, endPoint y: 181, distance: 35.2
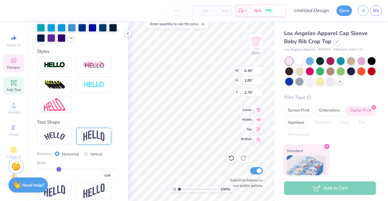
type input "-0.49"
click at [58, 170] on input "range" at bounding box center [77, 169] width 81 height 1
type input "1.62"
type input "3.16"
type input "-0.41"
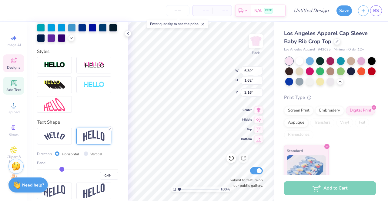
type input "-0.41"
type input "-0.34"
type input "-0.28"
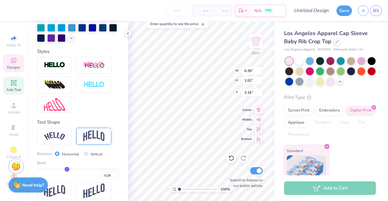
type input "-0.19"
type input "-0.13"
type input "-0.06"
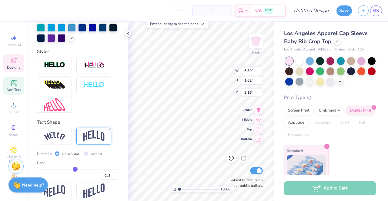
type input "-0.06"
type input "-0.04"
type input "0.04"
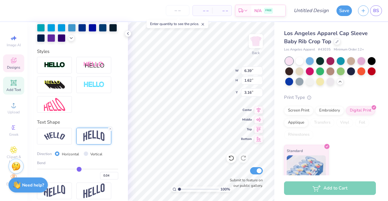
type input "0.08"
type input "0.14"
type input "0.18"
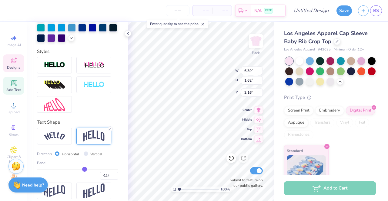
type input "0.18"
type input "0.21"
type input "0.23"
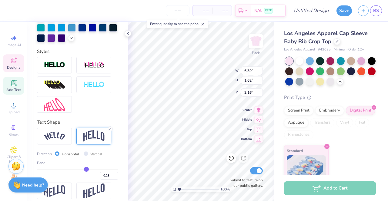
type input "0.24"
type input "0.25"
drag, startPoint x: 58, startPoint y: 180, endPoint x: 84, endPoint y: 179, distance: 26.4
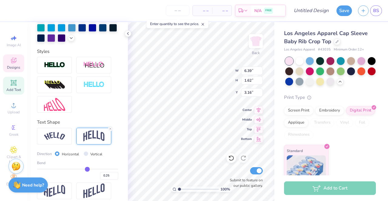
type input "0.25"
click at [84, 170] on input "range" at bounding box center [77, 169] width 81 height 1
type input "1.23"
type input "3.10"
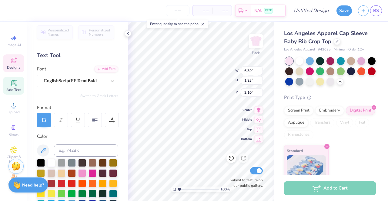
scroll to position [0, 0]
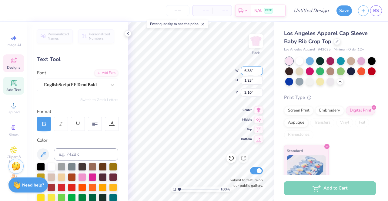
click at [260, 71] on input "6.38" at bounding box center [252, 71] width 22 height 8
click at [260, 71] on input "6.37" at bounding box center [252, 71] width 22 height 8
click at [260, 71] on input "6.36" at bounding box center [252, 71] width 22 height 8
click at [259, 69] on input "6.37" at bounding box center [252, 71] width 22 height 8
click at [259, 69] on input "6.38" at bounding box center [252, 71] width 22 height 8
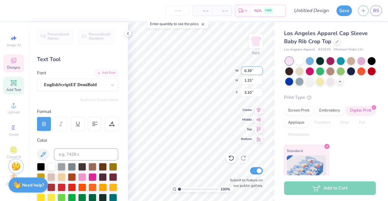
click at [259, 69] on input "6.39" at bounding box center [252, 71] width 22 height 8
click at [259, 69] on input "6.4" at bounding box center [252, 71] width 22 height 8
click at [258, 84] on input "1.23" at bounding box center [252, 80] width 22 height 8
type input "6.40"
click at [258, 79] on input "1.24" at bounding box center [252, 80] width 22 height 8
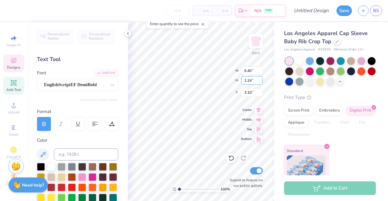
click at [260, 77] on input "1.24" at bounding box center [252, 80] width 22 height 8
click at [260, 78] on input "1.25" at bounding box center [252, 80] width 22 height 8
click at [260, 78] on input "1.26" at bounding box center [252, 80] width 22 height 8
type input "1.27"
click at [260, 78] on input "1.27" at bounding box center [252, 80] width 22 height 8
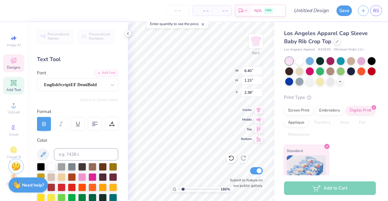
scroll to position [5, 2]
click at [116, 146] on div "Personalized Names Personalized Numbers Text Tool Add Font Font EnglishScriptEF…" at bounding box center [77, 111] width 101 height 179
type input "1.86498501410843"
type input "2.38"
type input "3.07"
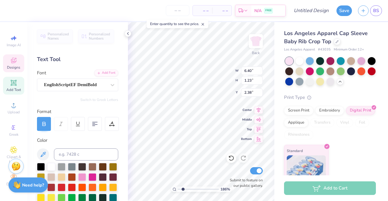
type input "4.30"
type input "1.86498501410843"
type input "2.75"
type input "3.55"
type input "3.82"
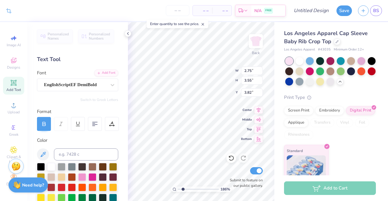
type input "1.86498501410843"
type input "3.62"
type input "1"
click at [128, 35] on polyline at bounding box center [127, 33] width 1 height 2
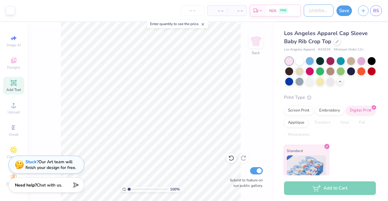
click at [319, 7] on input "Design Title" at bounding box center [318, 11] width 30 height 12
type input "cute"
click at [346, 13] on button "Save" at bounding box center [343, 10] width 15 height 11
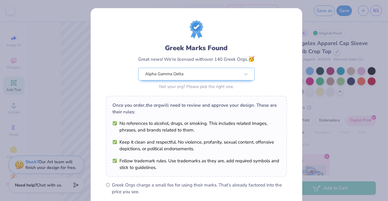
click at [280, 23] on div "Greek Marks Found Great news! We’re licensed with over 140 Greek Orgs. 🥳 Alpha …" at bounding box center [196, 55] width 181 height 71
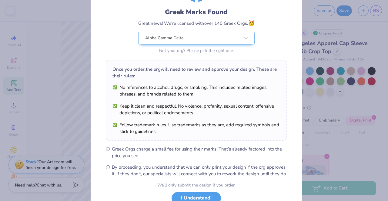
scroll to position [59, 0]
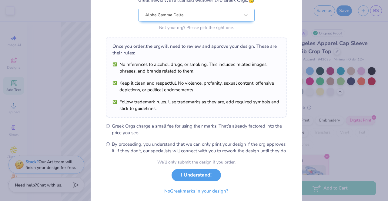
click at [205, 181] on button "I Understand!" at bounding box center [195, 175] width 49 height 12
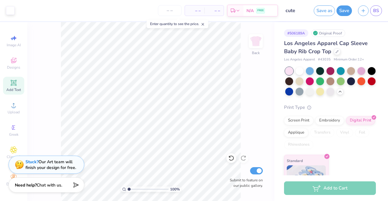
scroll to position [0, 0]
click at [310, 70] on div at bounding box center [309, 71] width 8 height 8
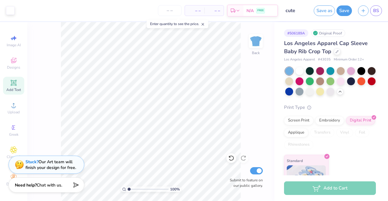
click at [293, 78] on div at bounding box center [289, 82] width 8 height 8
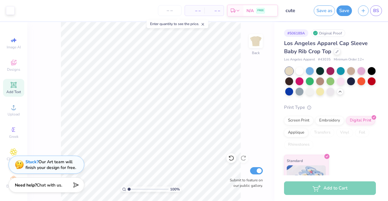
scroll to position [7, 0]
click at [324, 93] on div at bounding box center [320, 92] width 8 height 8
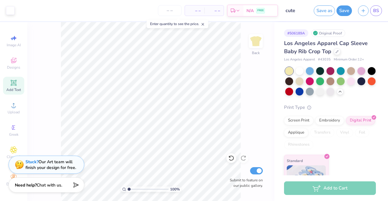
click at [303, 80] on div at bounding box center [299, 82] width 8 height 8
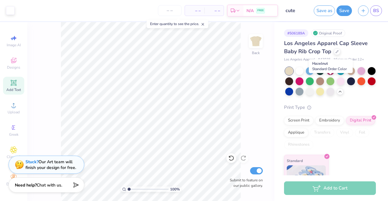
click at [324, 81] on div at bounding box center [320, 82] width 8 height 8
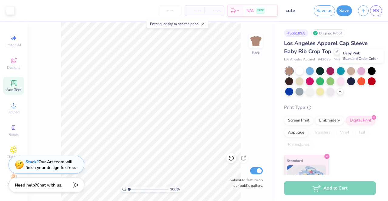
click at [360, 72] on div at bounding box center [361, 71] width 8 height 8
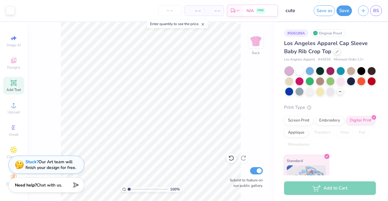
click at [344, 83] on div at bounding box center [340, 82] width 8 height 8
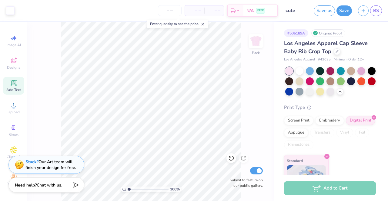
click at [345, 10] on button "Save" at bounding box center [343, 10] width 15 height 11
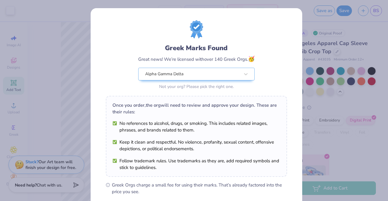
click at [374, 18] on div "Design Saved" at bounding box center [328, 19] width 107 height 28
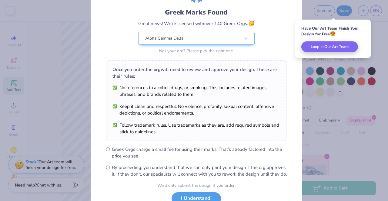
scroll to position [81, 0]
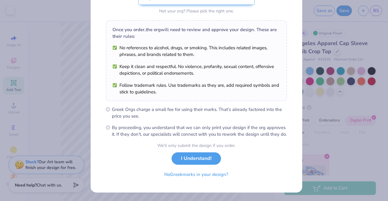
click at [196, 159] on button "I Understand!" at bounding box center [195, 159] width 49 height 12
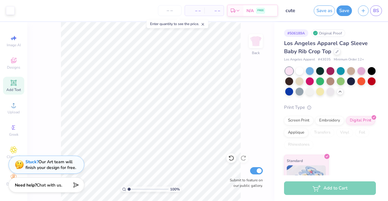
scroll to position [0, 0]
click at [378, 10] on span "BS" at bounding box center [376, 10] width 6 height 7
